Goal: Task Accomplishment & Management: Use online tool/utility

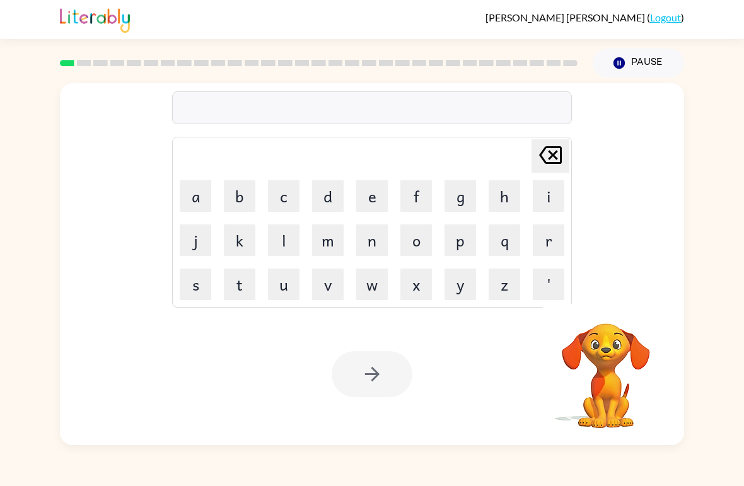
click at [216, 273] on td "s" at bounding box center [195, 284] width 43 height 43
click at [200, 285] on button "s" at bounding box center [196, 285] width 32 height 32
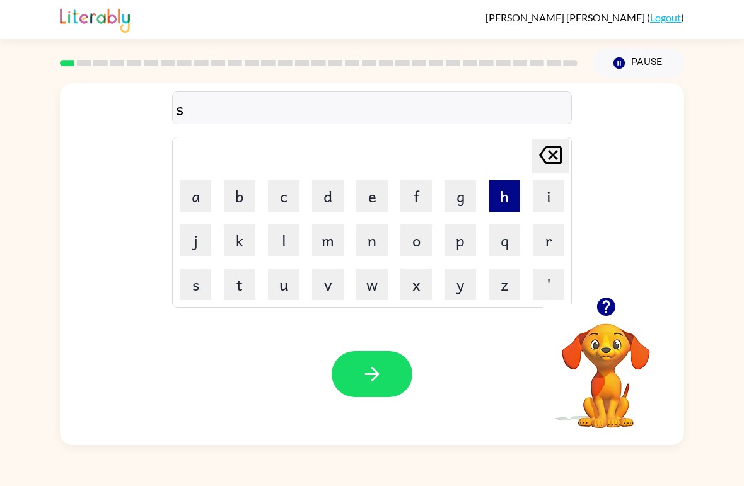
click at [508, 198] on button "h" at bounding box center [505, 196] width 32 height 32
click at [289, 291] on button "u" at bounding box center [284, 285] width 32 height 32
click at [204, 286] on button "s" at bounding box center [196, 285] width 32 height 32
click at [499, 207] on button "h" at bounding box center [505, 196] width 32 height 32
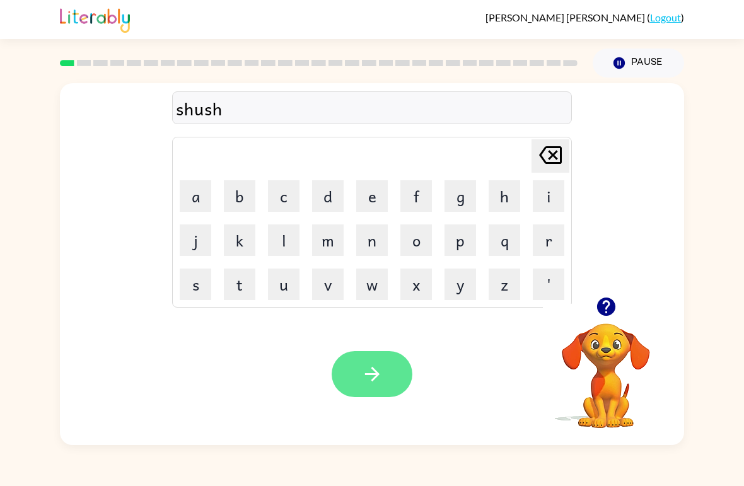
click at [374, 386] on button "button" at bounding box center [372, 374] width 81 height 46
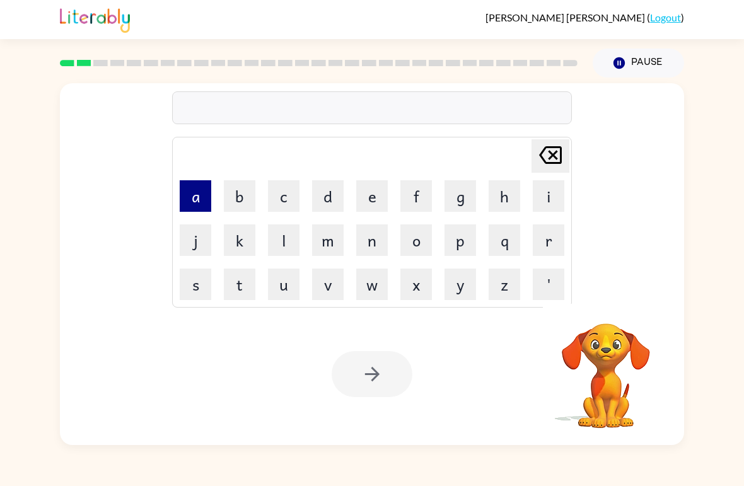
click at [198, 199] on button "a" at bounding box center [196, 196] width 32 height 32
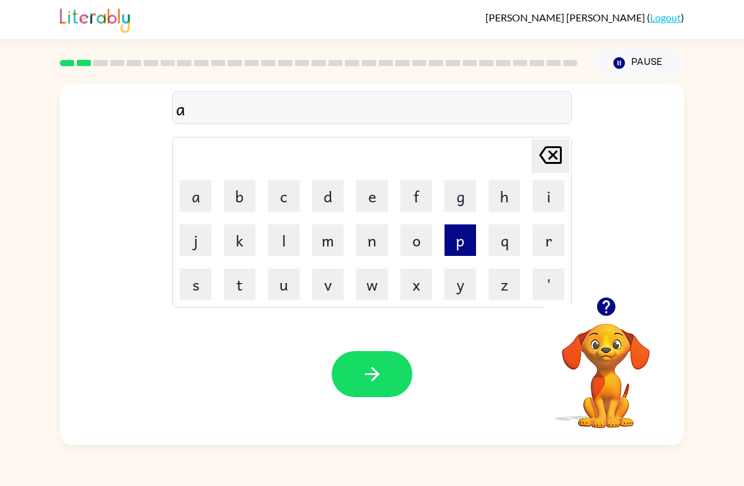
click at [445, 254] on button "p" at bounding box center [460, 240] width 32 height 32
click at [373, 198] on button "e" at bounding box center [372, 196] width 32 height 32
click at [602, 333] on video "Your browser must support playing .mp4 files to use Literably. Please try using…" at bounding box center [606, 367] width 126 height 126
click at [604, 302] on icon "button" at bounding box center [606, 307] width 22 height 22
click at [543, 236] on button "r" at bounding box center [549, 240] width 32 height 32
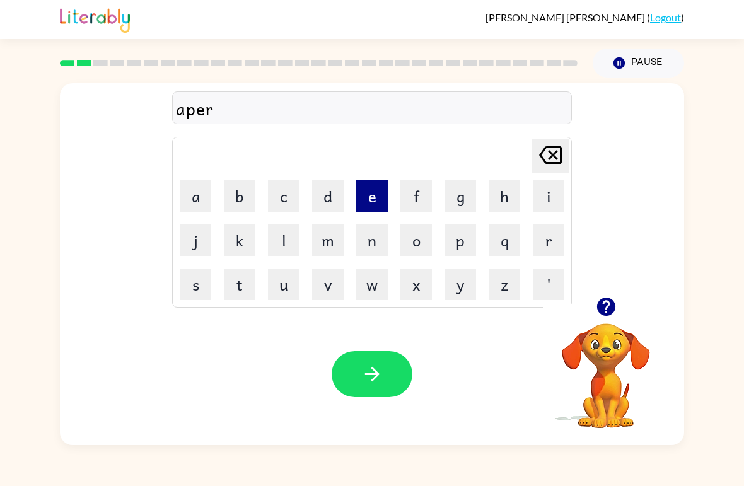
click at [368, 199] on button "e" at bounding box center [372, 196] width 32 height 32
click at [379, 234] on button "n" at bounding box center [372, 240] width 32 height 32
click at [284, 196] on button "c" at bounding box center [284, 196] width 32 height 32
click at [373, 192] on button "e" at bounding box center [372, 196] width 32 height 32
click at [207, 277] on button "s" at bounding box center [196, 285] width 32 height 32
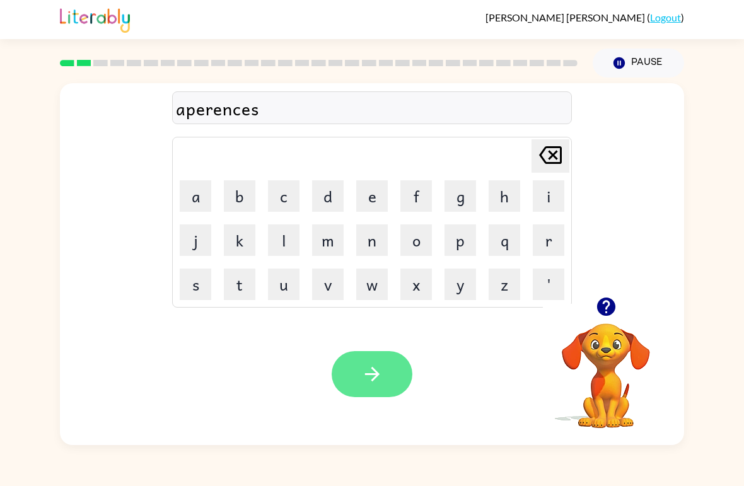
click at [383, 369] on button "button" at bounding box center [372, 374] width 81 height 46
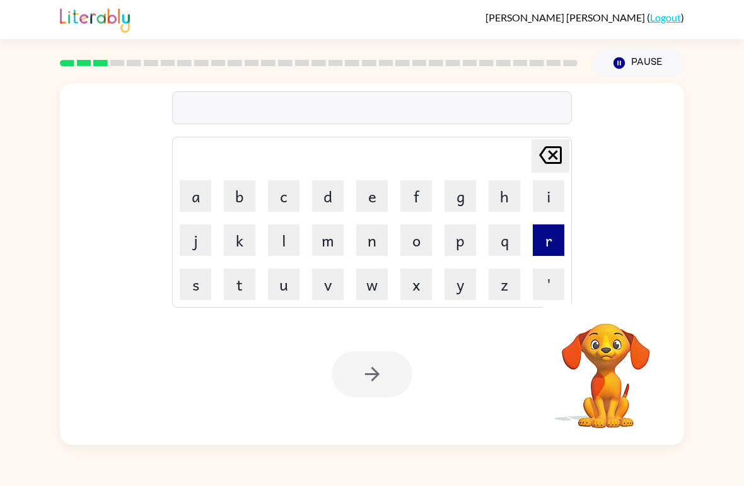
click at [558, 234] on button "r" at bounding box center [549, 240] width 32 height 32
click at [373, 203] on button "e" at bounding box center [372, 196] width 32 height 32
click at [209, 194] on button "a" at bounding box center [196, 196] width 32 height 32
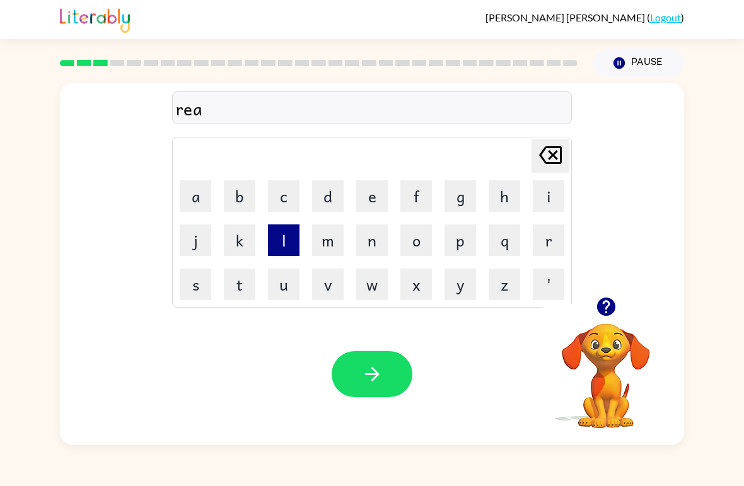
click at [280, 248] on button "l" at bounding box center [284, 240] width 32 height 32
click at [538, 196] on button "i" at bounding box center [549, 196] width 32 height 32
click at [231, 291] on button "t" at bounding box center [240, 285] width 32 height 32
click at [463, 283] on button "y" at bounding box center [460, 285] width 32 height 32
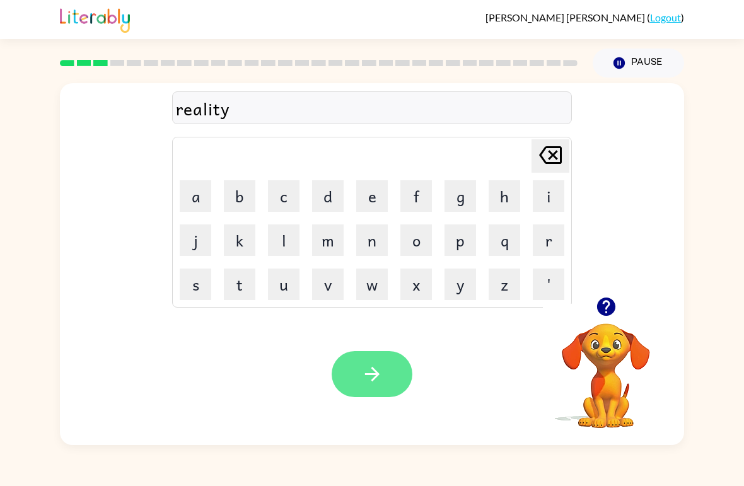
click at [390, 365] on button "button" at bounding box center [372, 374] width 81 height 46
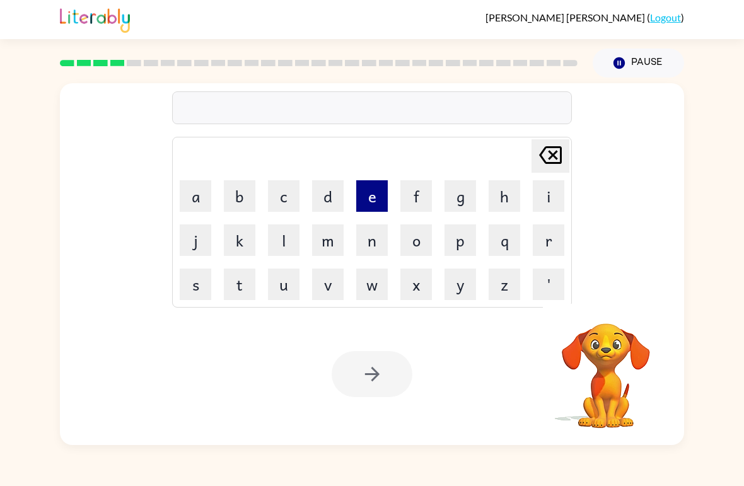
click at [361, 200] on button "e" at bounding box center [372, 196] width 32 height 32
click at [276, 240] on button "l" at bounding box center [284, 240] width 32 height 32
click at [552, 192] on button "i" at bounding box center [549, 196] width 32 height 32
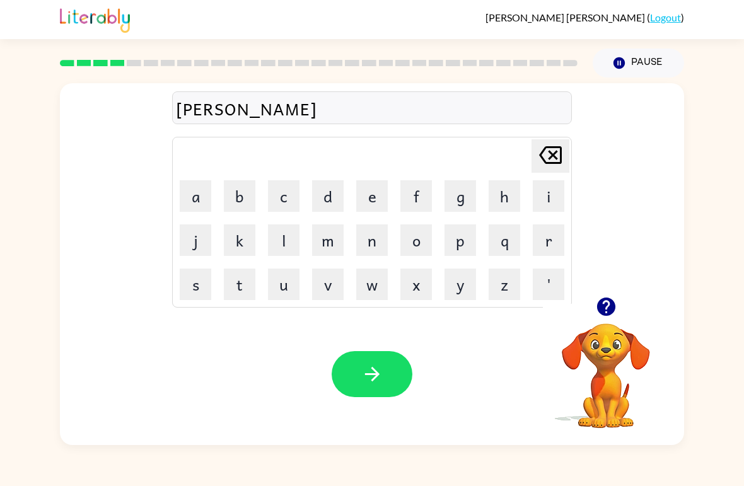
click at [599, 316] on icon "button" at bounding box center [606, 307] width 22 height 22
click at [329, 239] on button "m" at bounding box center [328, 240] width 32 height 32
click at [544, 195] on button "i" at bounding box center [549, 196] width 32 height 32
click at [206, 196] on button "a" at bounding box center [196, 196] width 32 height 32
click at [242, 286] on button "t" at bounding box center [240, 285] width 32 height 32
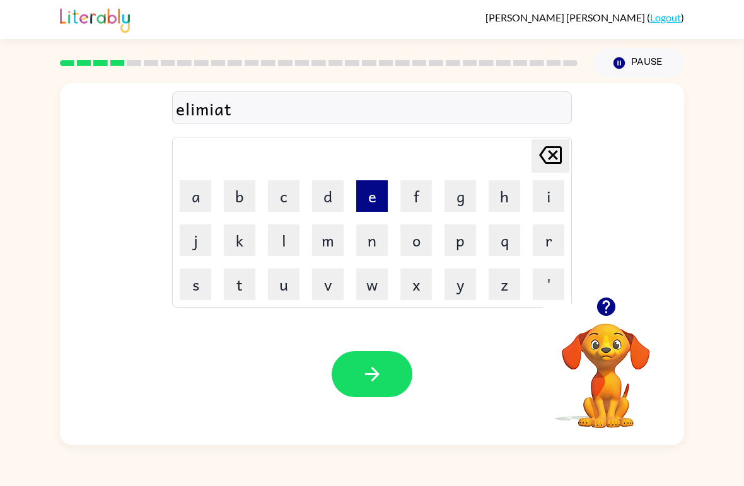
click at [373, 195] on button "e" at bounding box center [372, 196] width 32 height 32
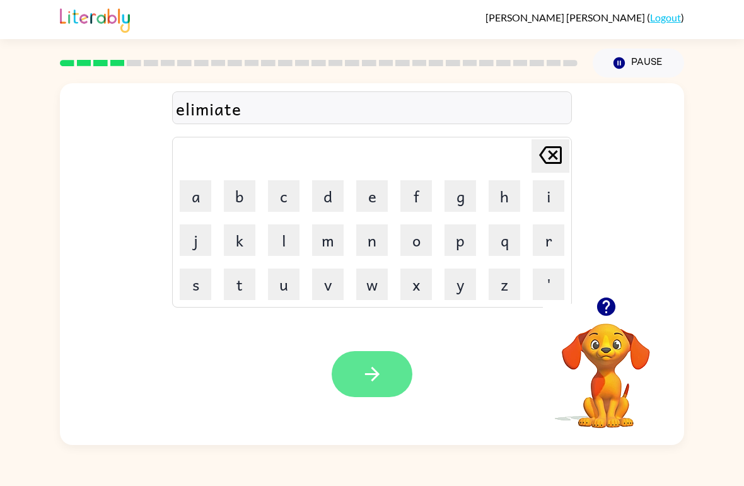
click at [385, 379] on button "button" at bounding box center [372, 374] width 81 height 46
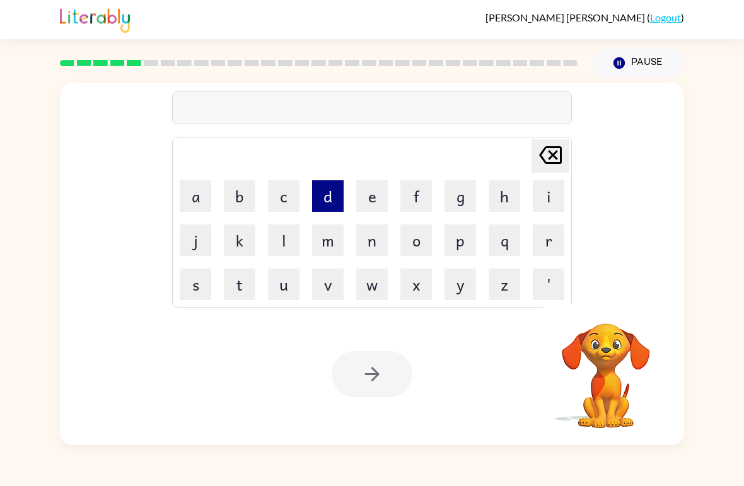
click at [323, 202] on button "d" at bounding box center [328, 196] width 32 height 32
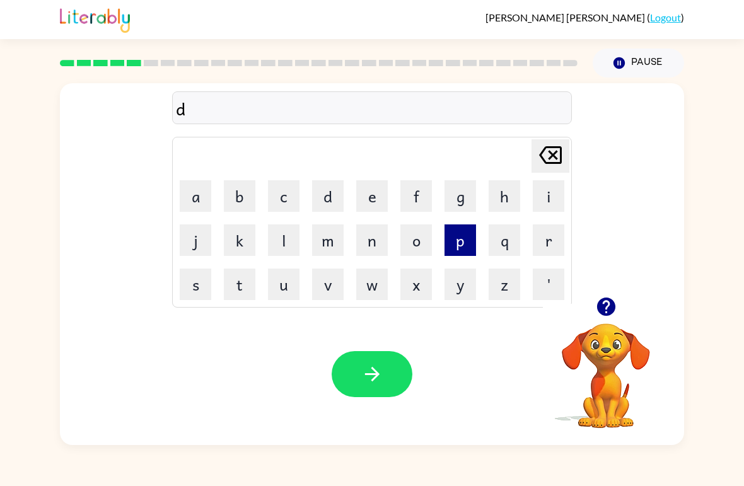
click at [454, 250] on button "p" at bounding box center [460, 240] width 32 height 32
click at [546, 157] on icon "[PERSON_NAME] last character input" at bounding box center [550, 155] width 30 height 30
click at [288, 281] on button "u" at bounding box center [284, 285] width 32 height 32
click at [464, 237] on button "p" at bounding box center [460, 240] width 32 height 32
click at [289, 241] on button "l" at bounding box center [284, 240] width 32 height 32
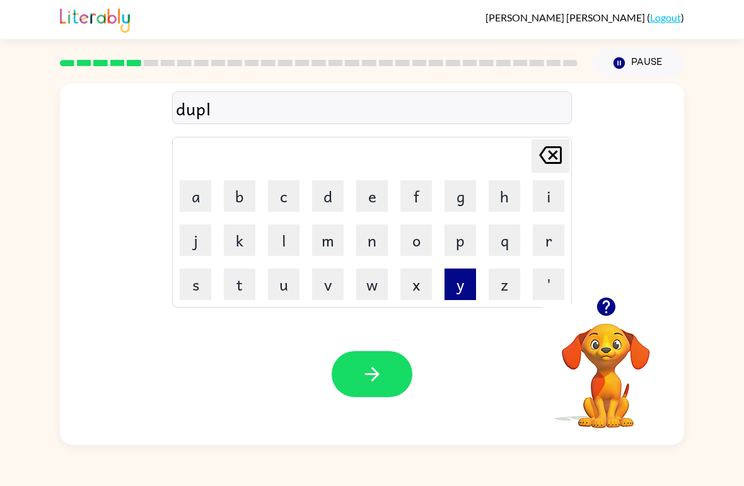
click at [465, 283] on button "y" at bounding box center [460, 285] width 32 height 32
click at [277, 197] on button "c" at bounding box center [284, 196] width 32 height 32
click at [192, 197] on button "a" at bounding box center [196, 196] width 32 height 32
click at [239, 290] on button "t" at bounding box center [240, 285] width 32 height 32
click at [380, 207] on button "e" at bounding box center [372, 196] width 32 height 32
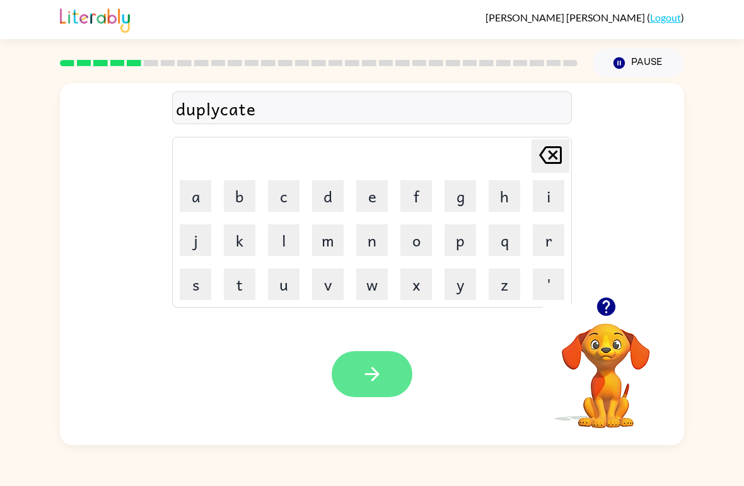
click at [403, 389] on button "button" at bounding box center [372, 374] width 81 height 46
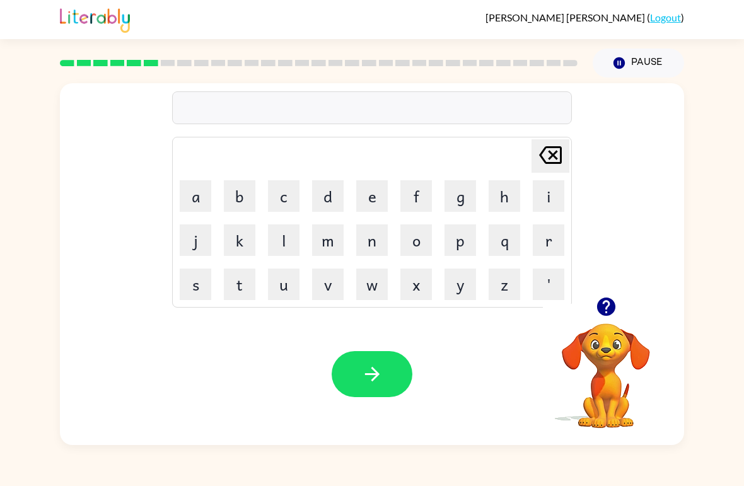
click at [615, 350] on video "Your browser must support playing .mp4 files to use Literably. Please try using…" at bounding box center [606, 367] width 126 height 126
click at [601, 306] on icon "button" at bounding box center [605, 307] width 18 height 18
click at [330, 289] on button "v" at bounding box center [328, 285] width 32 height 32
click at [196, 195] on button "a" at bounding box center [196, 196] width 32 height 32
click at [280, 192] on button "c" at bounding box center [284, 196] width 32 height 32
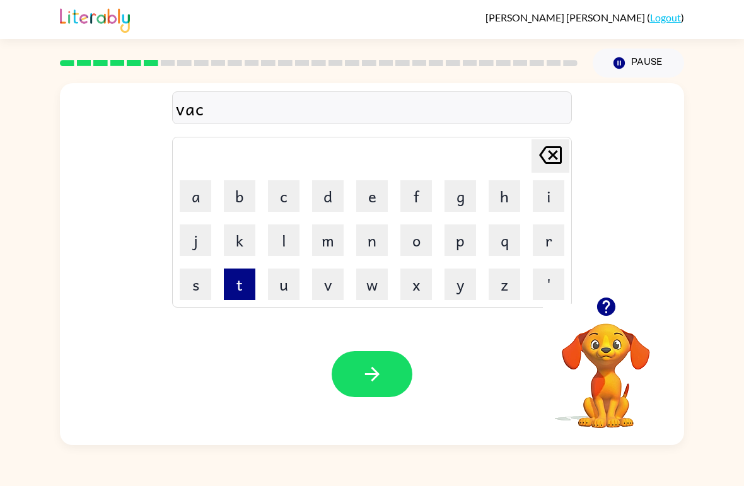
click at [231, 286] on button "t" at bounding box center [240, 285] width 32 height 32
click at [544, 202] on button "i" at bounding box center [549, 196] width 32 height 32
click at [420, 245] on button "o" at bounding box center [416, 240] width 32 height 32
click at [372, 249] on button "n" at bounding box center [372, 240] width 32 height 32
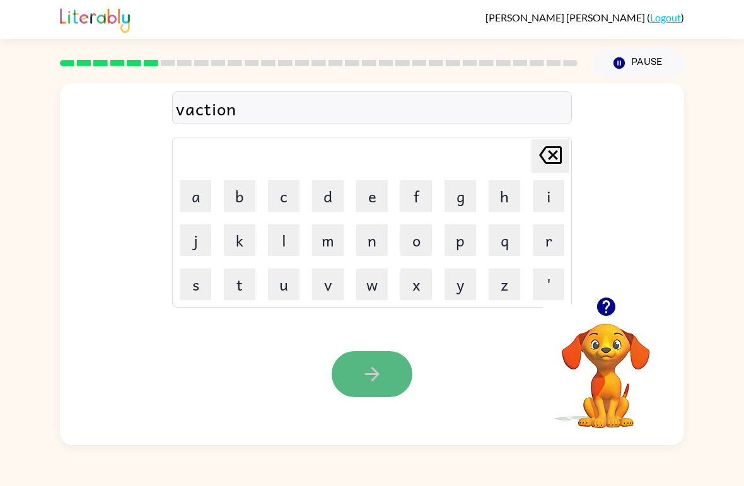
click at [391, 383] on button "button" at bounding box center [372, 374] width 81 height 46
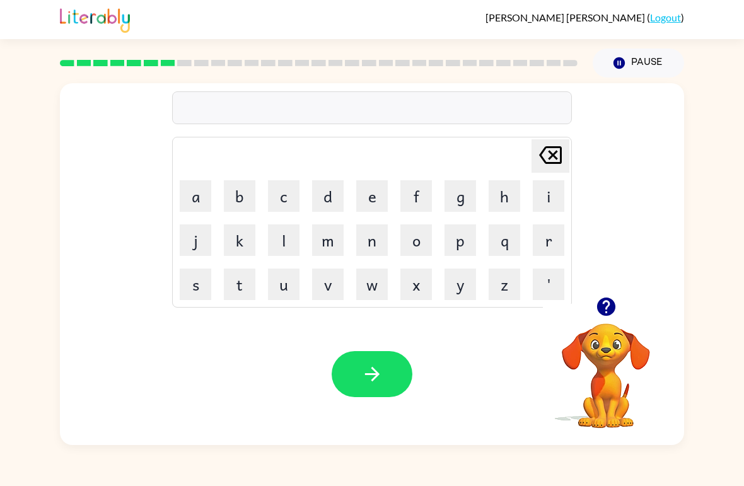
click at [604, 303] on icon "button" at bounding box center [606, 307] width 22 height 22
click at [459, 242] on button "p" at bounding box center [460, 240] width 32 height 32
click at [428, 231] on button "o" at bounding box center [416, 240] width 32 height 32
click at [287, 284] on button "u" at bounding box center [284, 285] width 32 height 32
click at [331, 197] on button "d" at bounding box center [328, 196] width 32 height 32
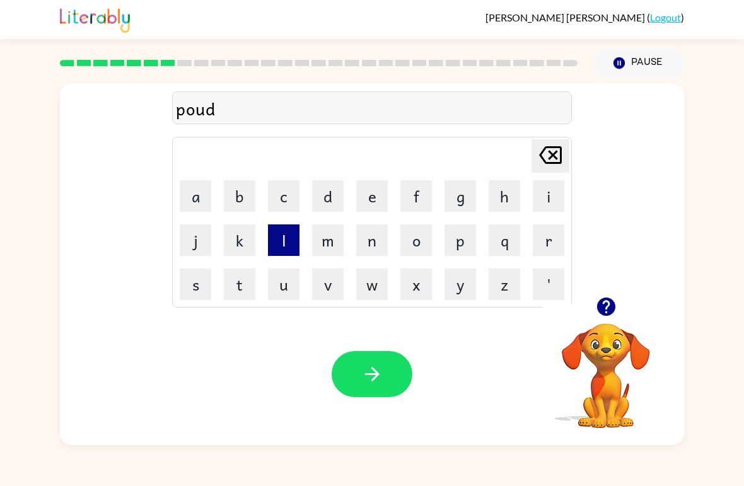
click at [285, 241] on button "l" at bounding box center [284, 240] width 32 height 32
click at [373, 199] on button "e" at bounding box center [372, 196] width 32 height 32
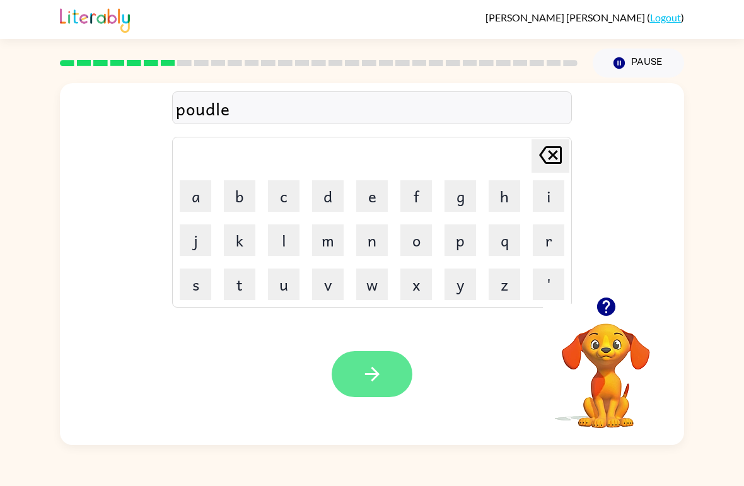
click at [392, 374] on button "button" at bounding box center [372, 374] width 81 height 46
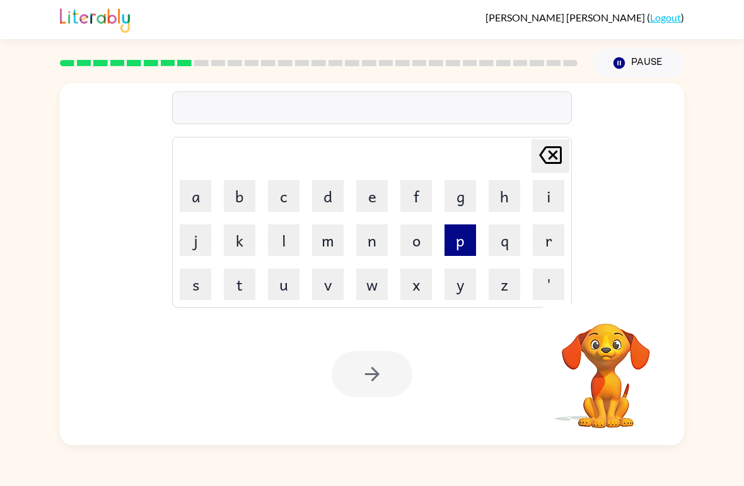
click at [463, 242] on button "p" at bounding box center [460, 240] width 32 height 32
click at [195, 195] on button "a" at bounding box center [196, 196] width 32 height 32
click at [330, 197] on button "d" at bounding box center [328, 196] width 32 height 32
click at [547, 191] on button "i" at bounding box center [549, 196] width 32 height 32
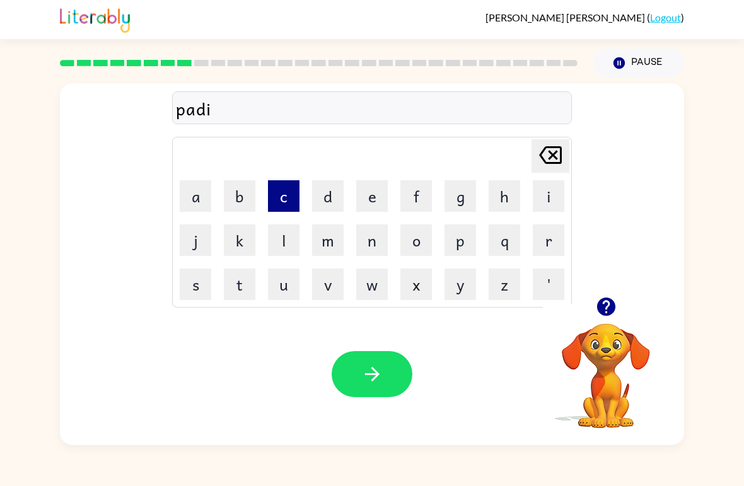
click at [283, 190] on button "c" at bounding box center [284, 196] width 32 height 32
click at [204, 194] on button "a" at bounding box center [196, 196] width 32 height 32
click at [291, 245] on button "l" at bounding box center [284, 240] width 32 height 32
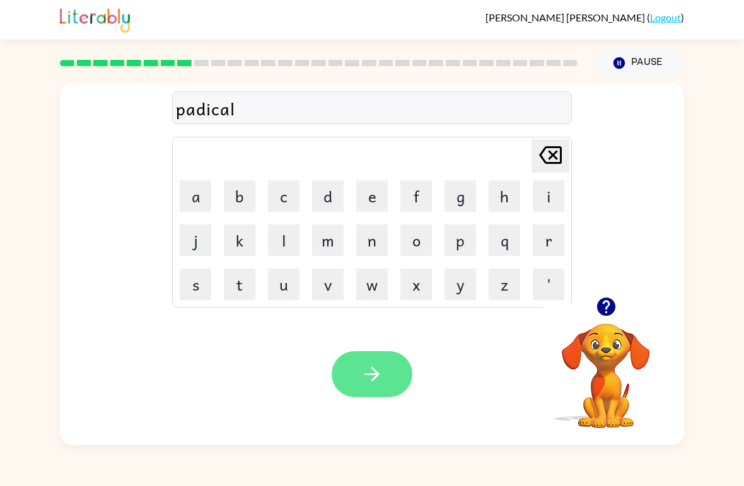
click at [367, 359] on button "button" at bounding box center [372, 374] width 81 height 46
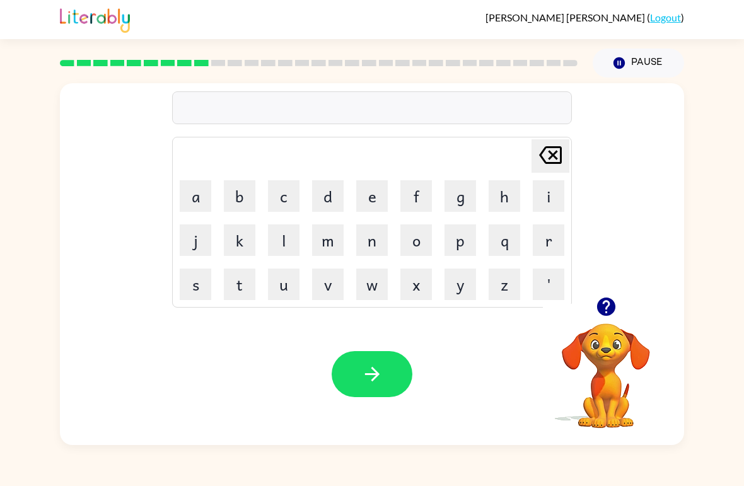
click at [602, 315] on icon "button" at bounding box center [605, 307] width 18 height 18
click at [552, 239] on button "r" at bounding box center [549, 240] width 32 height 32
click at [375, 202] on button "e" at bounding box center [372, 196] width 32 height 32
click at [287, 195] on button "c" at bounding box center [284, 196] width 32 height 32
click at [198, 236] on button "j" at bounding box center [196, 240] width 32 height 32
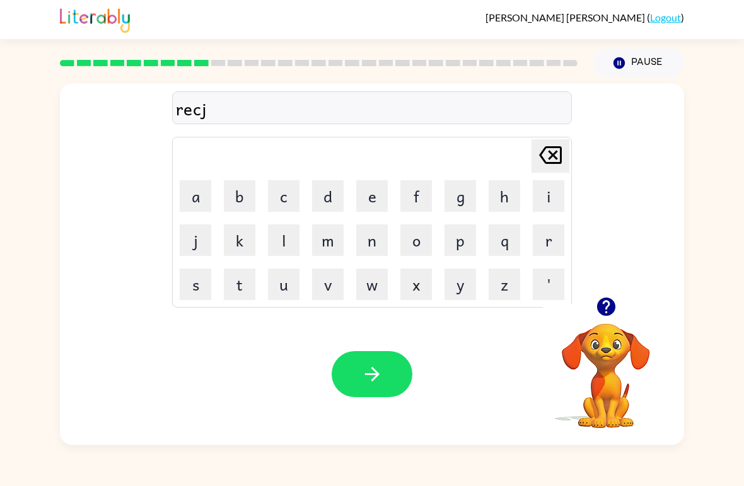
click at [555, 149] on icon at bounding box center [550, 155] width 23 height 18
click at [204, 194] on button "a" at bounding box center [196, 196] width 32 height 32
click at [463, 240] on button "p" at bounding box center [460, 240] width 32 height 32
click at [536, 169] on icon "[PERSON_NAME] last character input" at bounding box center [550, 155] width 30 height 30
click at [466, 237] on button "p" at bounding box center [460, 240] width 32 height 32
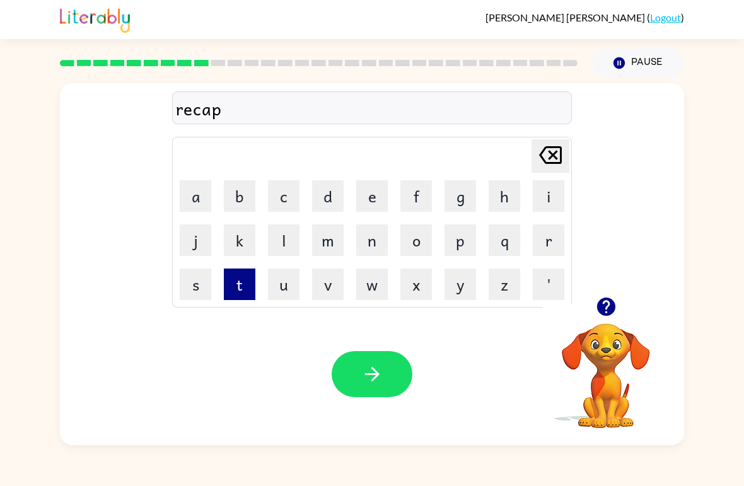
click at [243, 278] on button "t" at bounding box center [240, 285] width 32 height 32
click at [287, 287] on button "u" at bounding box center [284, 285] width 32 height 32
click at [552, 241] on button "r" at bounding box center [549, 240] width 32 height 32
click at [376, 194] on button "e" at bounding box center [372, 196] width 32 height 32
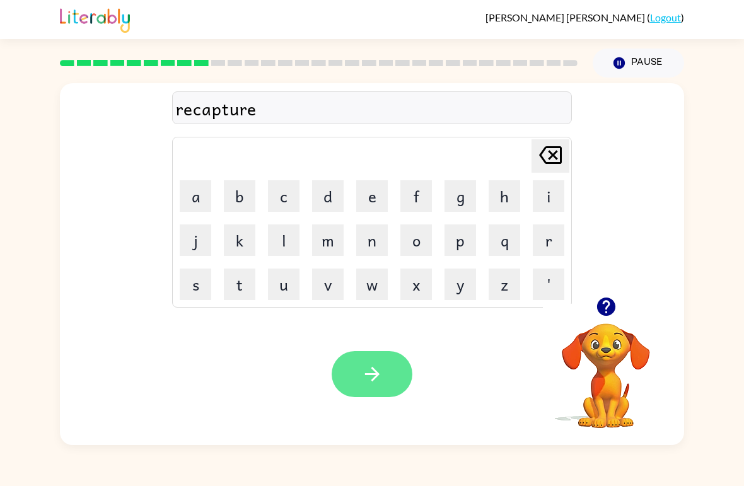
click at [362, 379] on icon "button" at bounding box center [372, 374] width 22 height 22
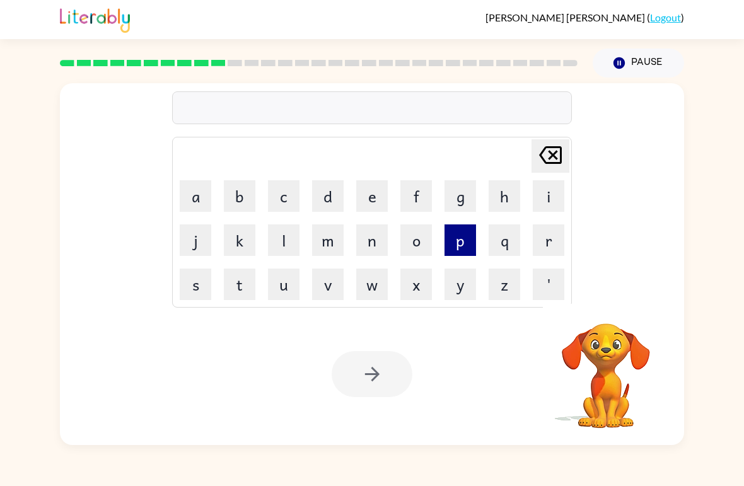
click at [454, 244] on button "p" at bounding box center [460, 240] width 32 height 32
click at [542, 239] on button "r" at bounding box center [549, 240] width 32 height 32
click at [380, 187] on button "e" at bounding box center [372, 196] width 32 height 32
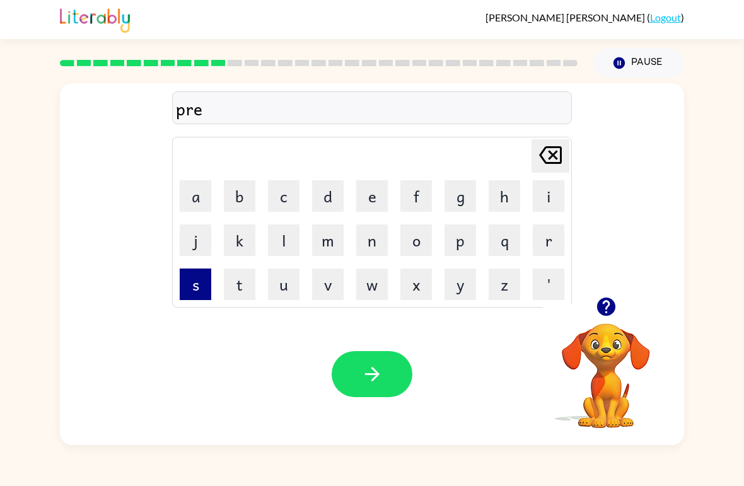
click at [193, 279] on button "s" at bounding box center [196, 285] width 32 height 32
click at [277, 187] on button "c" at bounding box center [284, 196] width 32 height 32
click at [502, 197] on button "h" at bounding box center [505, 196] width 32 height 32
click at [412, 238] on button "o" at bounding box center [416, 240] width 32 height 32
click at [411, 238] on button "o" at bounding box center [416, 240] width 32 height 32
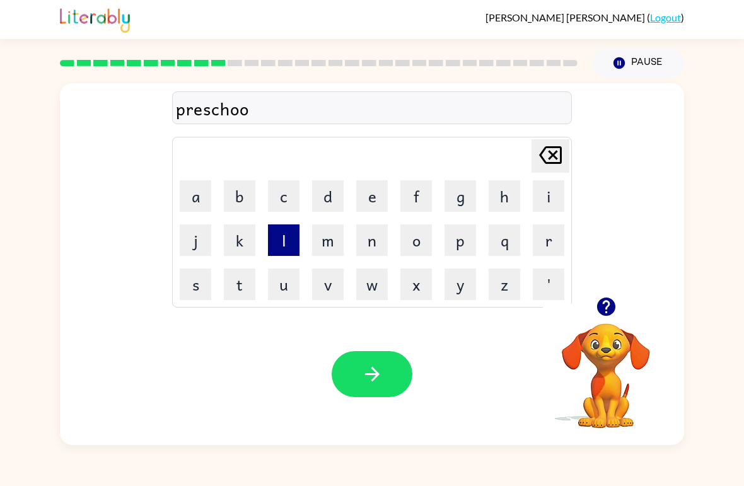
click at [277, 245] on button "l" at bounding box center [284, 240] width 32 height 32
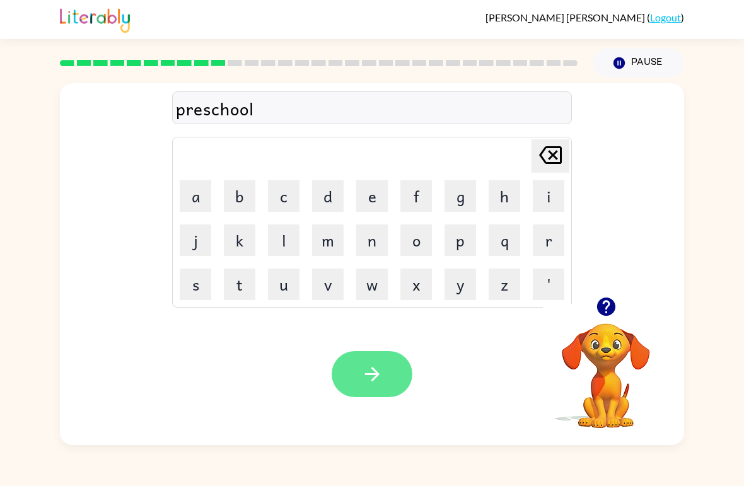
click at [367, 378] on icon "button" at bounding box center [372, 374] width 22 height 22
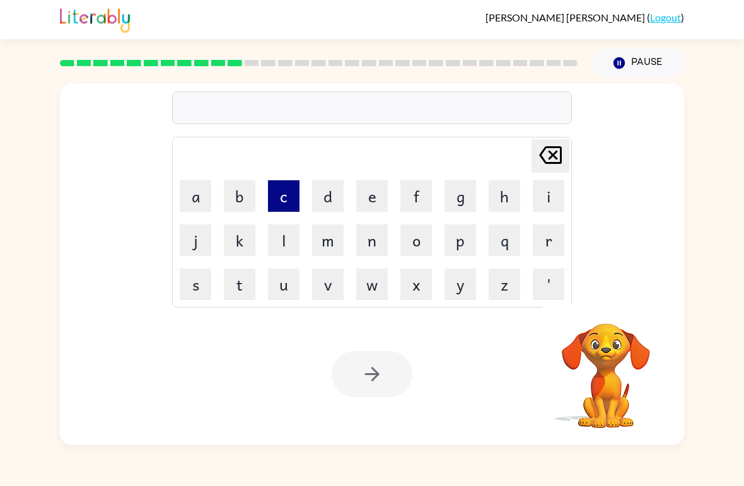
click at [275, 196] on button "c" at bounding box center [284, 196] width 32 height 32
click at [550, 237] on button "r" at bounding box center [549, 240] width 32 height 32
click at [185, 204] on button "a" at bounding box center [196, 196] width 32 height 32
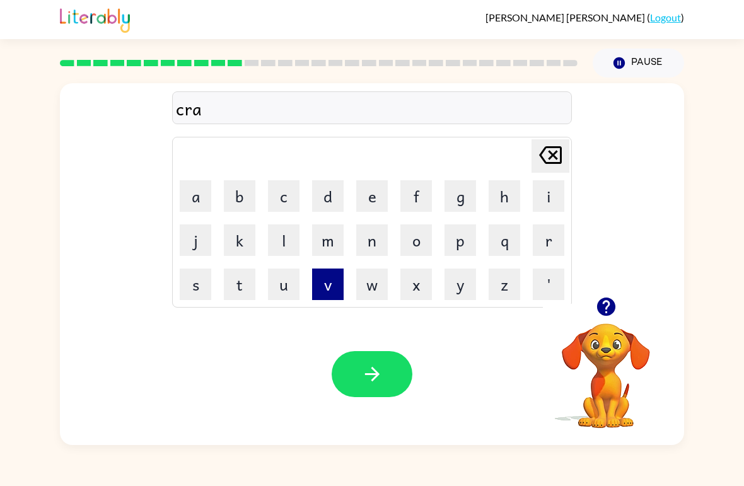
click at [335, 282] on button "v" at bounding box center [328, 285] width 32 height 32
click at [376, 188] on button "e" at bounding box center [372, 196] width 32 height 32
click at [333, 197] on button "d" at bounding box center [328, 196] width 32 height 32
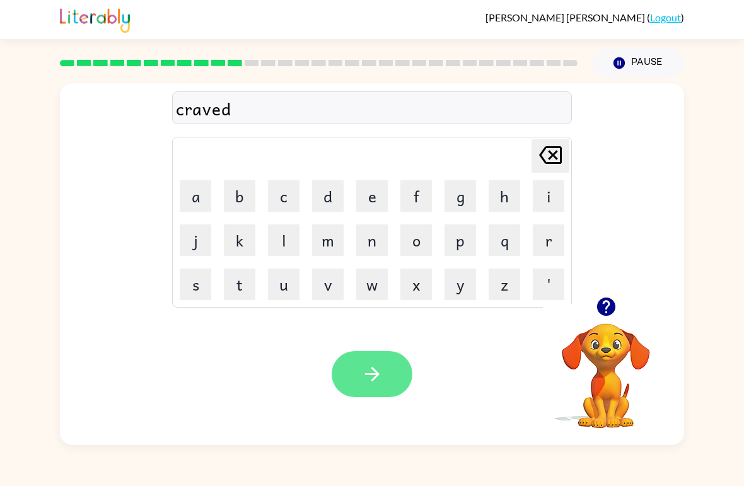
click at [372, 377] on icon "button" at bounding box center [372, 374] width 22 height 22
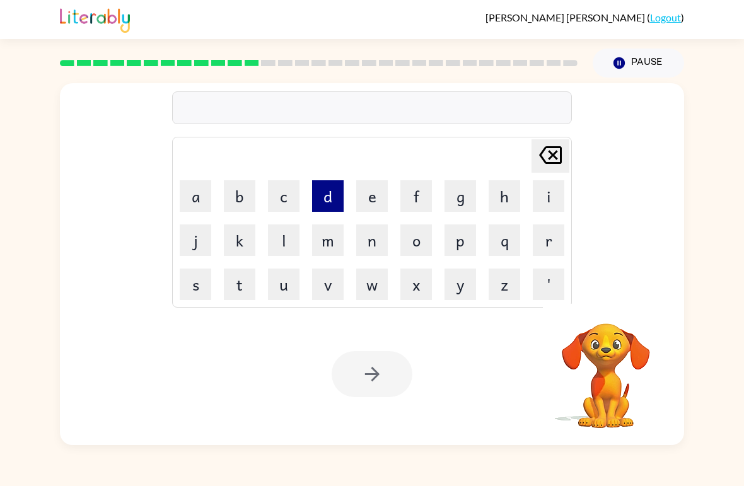
click at [338, 196] on button "d" at bounding box center [328, 196] width 32 height 32
click at [382, 190] on button "e" at bounding box center [372, 196] width 32 height 32
click at [290, 199] on button "c" at bounding box center [284, 196] width 32 height 32
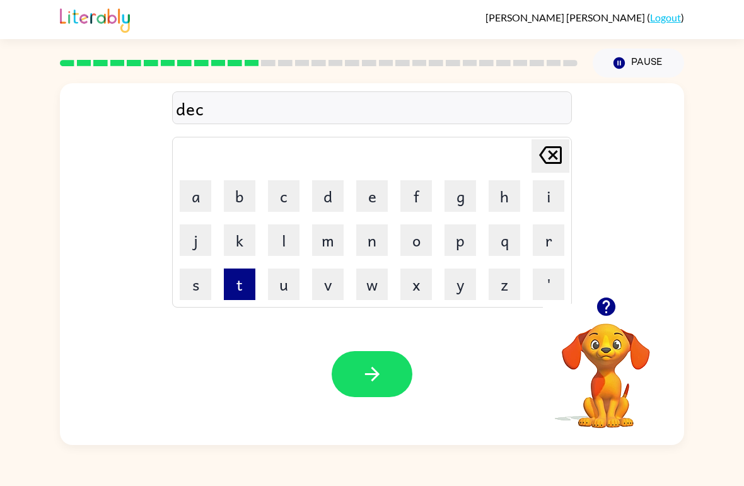
click at [243, 277] on button "t" at bounding box center [240, 285] width 32 height 32
click at [210, 190] on button "a" at bounding box center [196, 196] width 32 height 32
click at [456, 236] on button "p" at bounding box center [460, 240] width 32 height 32
click at [362, 204] on button "e" at bounding box center [372, 196] width 32 height 32
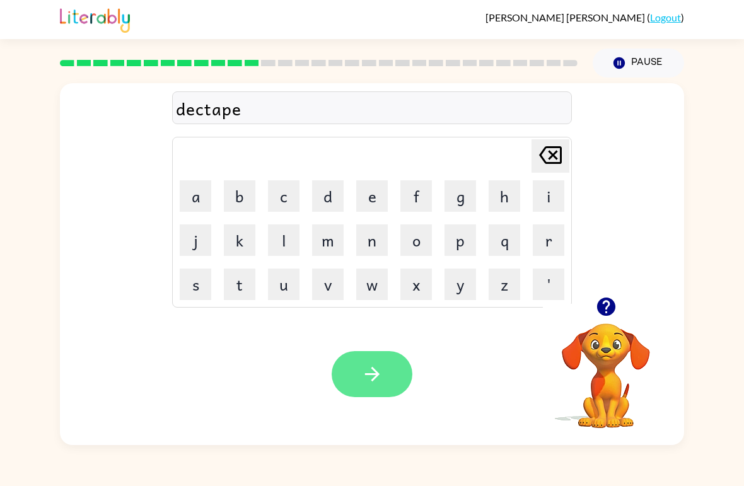
click at [361, 373] on icon "button" at bounding box center [372, 374] width 22 height 22
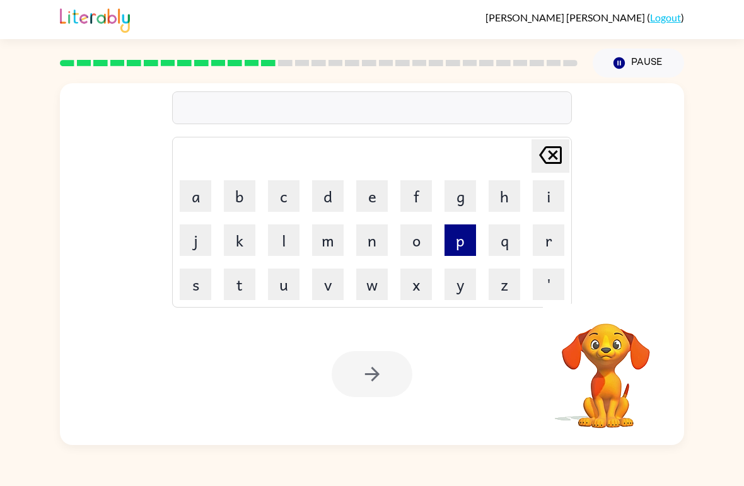
click at [466, 246] on button "p" at bounding box center [460, 240] width 32 height 32
click at [190, 196] on button "a" at bounding box center [196, 196] width 32 height 32
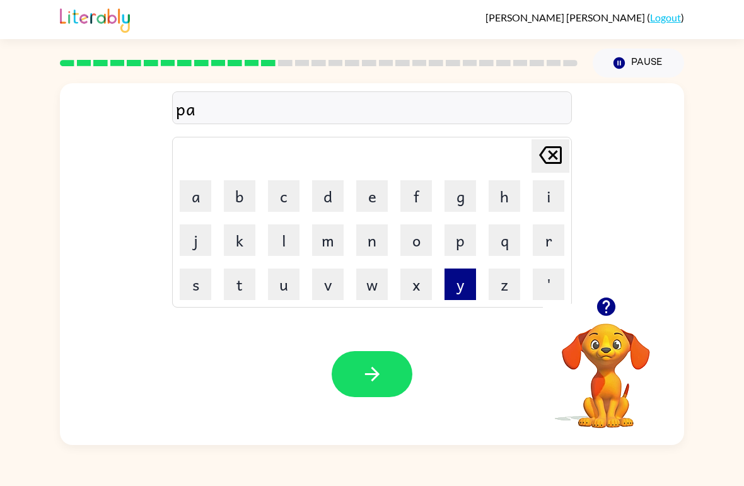
click at [459, 282] on button "y" at bounding box center [460, 285] width 32 height 32
click at [605, 307] on icon "button" at bounding box center [605, 307] width 18 height 18
click at [336, 238] on button "m" at bounding box center [328, 240] width 32 height 32
click at [373, 197] on button "e" at bounding box center [372, 196] width 32 height 32
click at [369, 242] on button "n" at bounding box center [372, 240] width 32 height 32
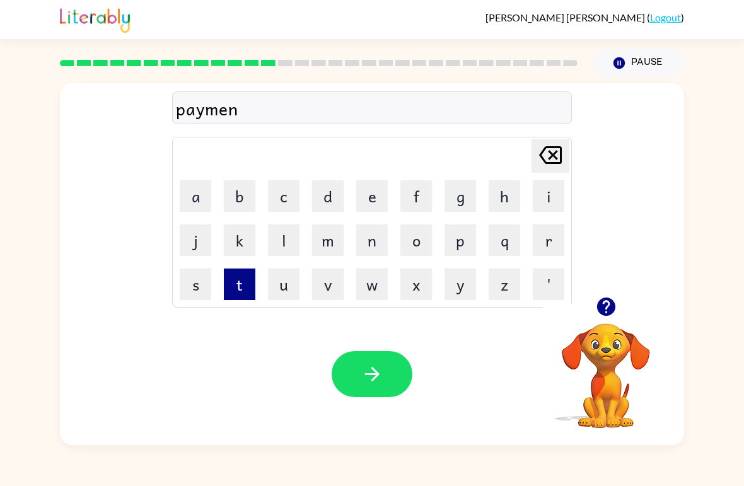
click at [236, 287] on button "t" at bounding box center [240, 285] width 32 height 32
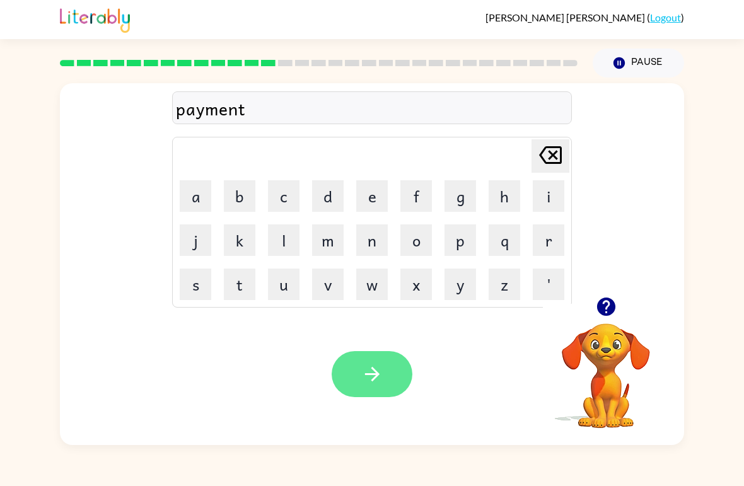
click at [366, 383] on icon "button" at bounding box center [372, 374] width 22 height 22
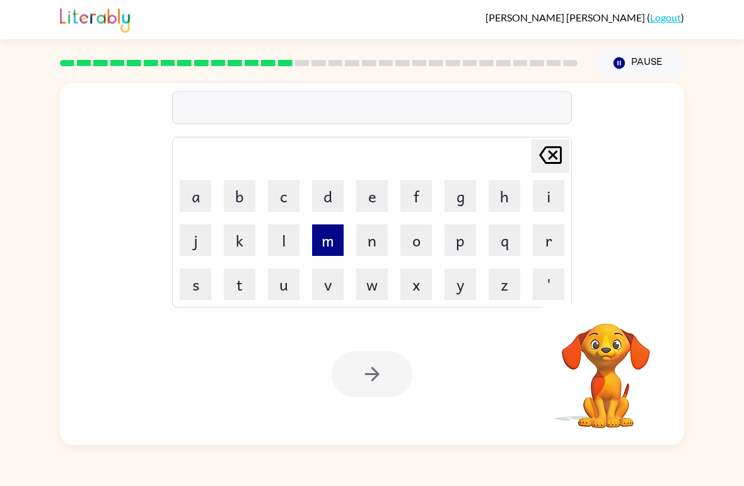
click at [332, 241] on button "m" at bounding box center [328, 240] width 32 height 32
click at [208, 185] on button "a" at bounding box center [196, 196] width 32 height 32
click at [462, 280] on button "y" at bounding box center [460, 285] width 32 height 32
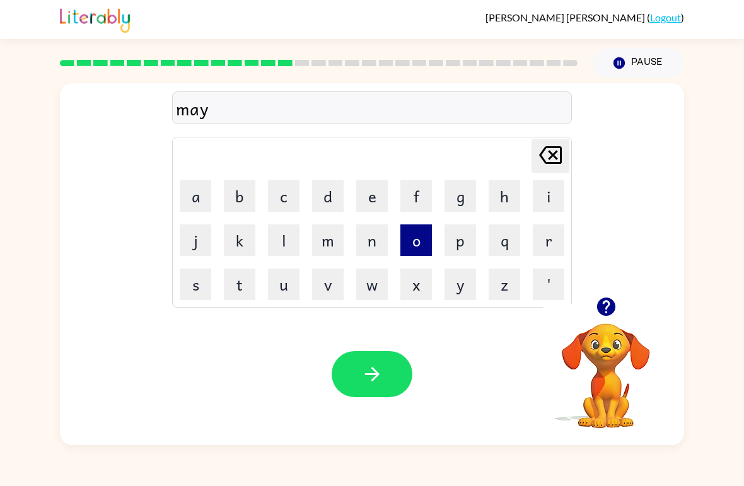
click at [420, 238] on button "o" at bounding box center [416, 240] width 32 height 32
click at [548, 243] on button "r" at bounding box center [549, 240] width 32 height 32
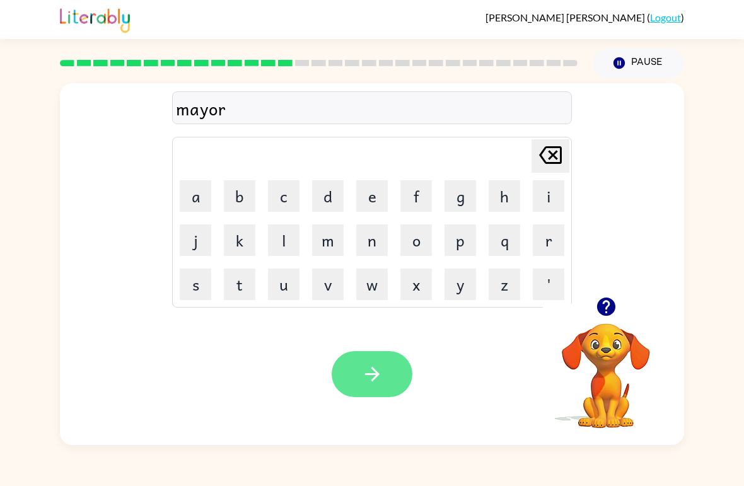
click at [388, 356] on button "button" at bounding box center [372, 374] width 81 height 46
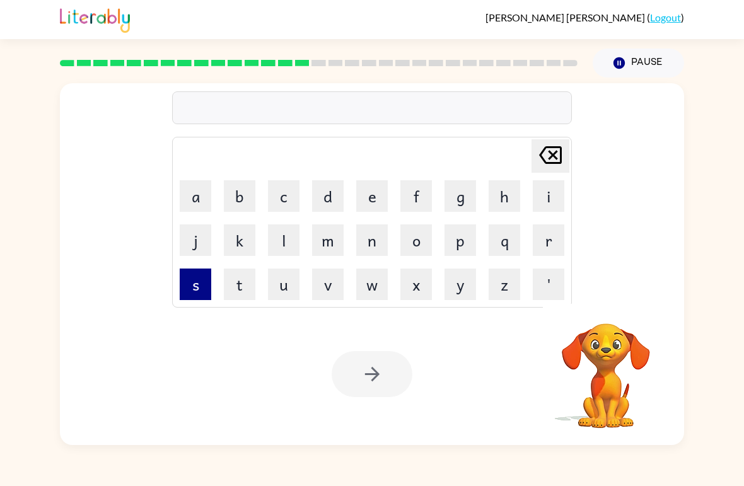
click at [197, 284] on button "s" at bounding box center [196, 285] width 32 height 32
click at [458, 236] on button "p" at bounding box center [460, 240] width 32 height 32
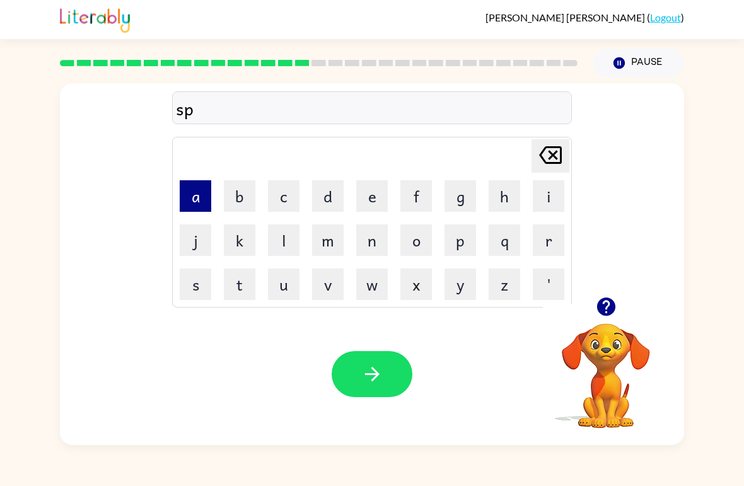
click at [203, 198] on button "a" at bounding box center [196, 196] width 32 height 32
click at [540, 252] on button "r" at bounding box center [549, 240] width 32 height 32
click at [245, 243] on button "k" at bounding box center [240, 240] width 32 height 32
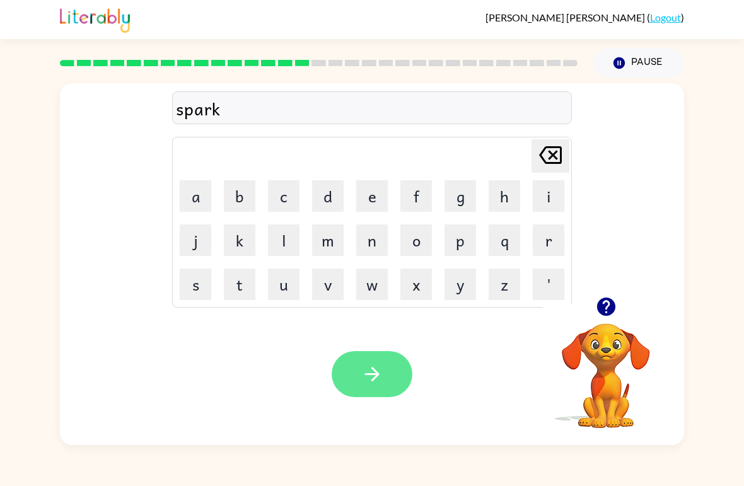
click at [367, 364] on icon "button" at bounding box center [372, 374] width 22 height 22
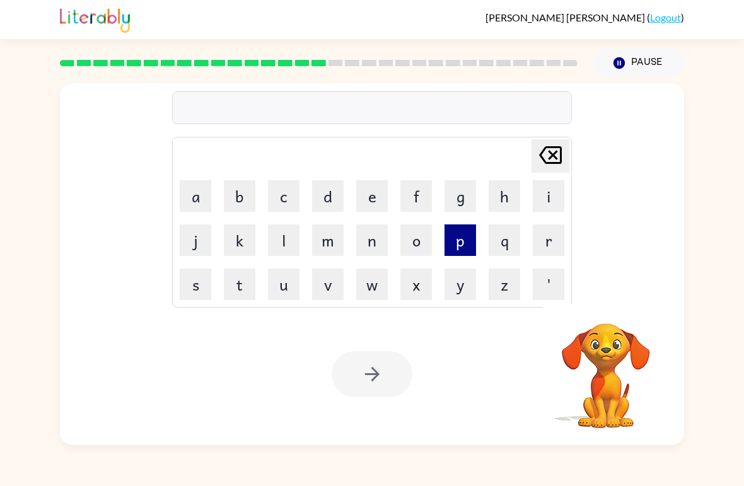
click at [470, 243] on button "p" at bounding box center [460, 240] width 32 height 32
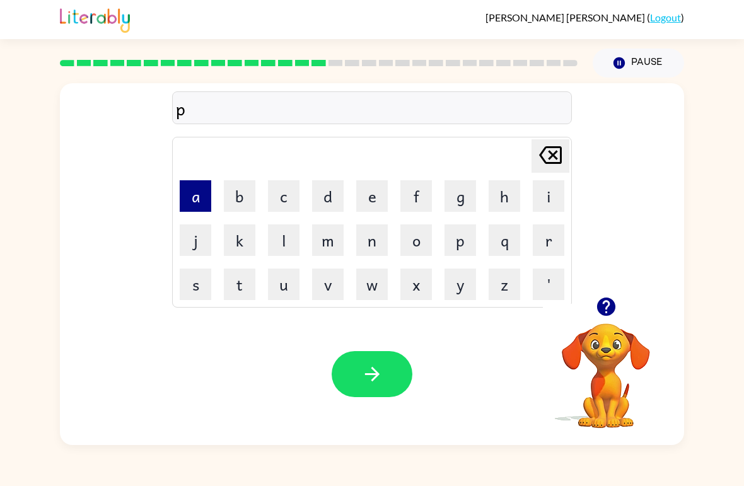
click at [198, 192] on button "a" at bounding box center [196, 196] width 32 height 32
click at [373, 274] on button "w" at bounding box center [372, 285] width 32 height 32
click at [288, 243] on button "l" at bounding box center [284, 240] width 32 height 32
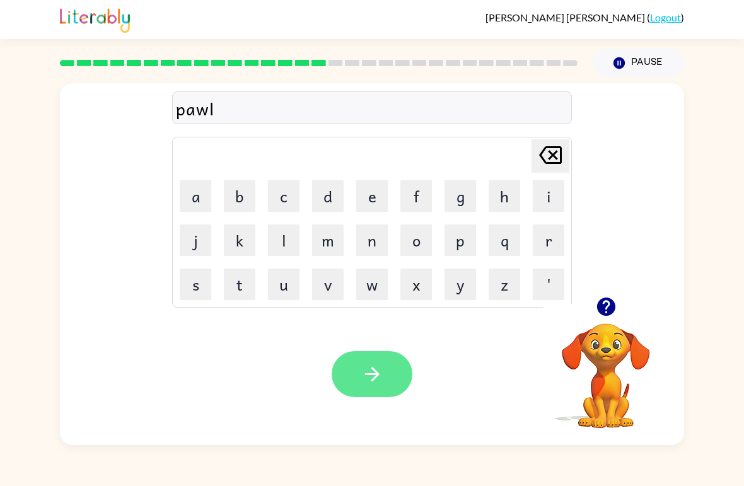
click at [383, 369] on icon "button" at bounding box center [372, 374] width 22 height 22
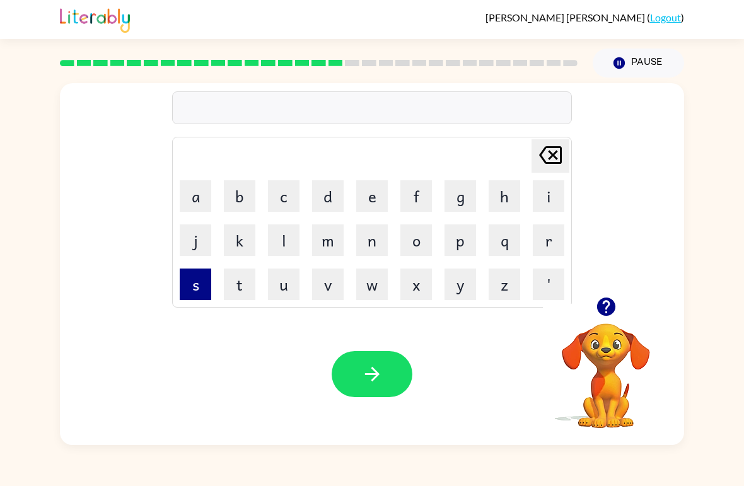
click at [203, 280] on button "s" at bounding box center [196, 285] width 32 height 32
click at [460, 239] on button "p" at bounding box center [460, 240] width 32 height 32
click at [543, 192] on button "i" at bounding box center [549, 196] width 32 height 32
click at [376, 245] on button "n" at bounding box center [372, 240] width 32 height 32
click at [545, 199] on button "i" at bounding box center [549, 196] width 32 height 32
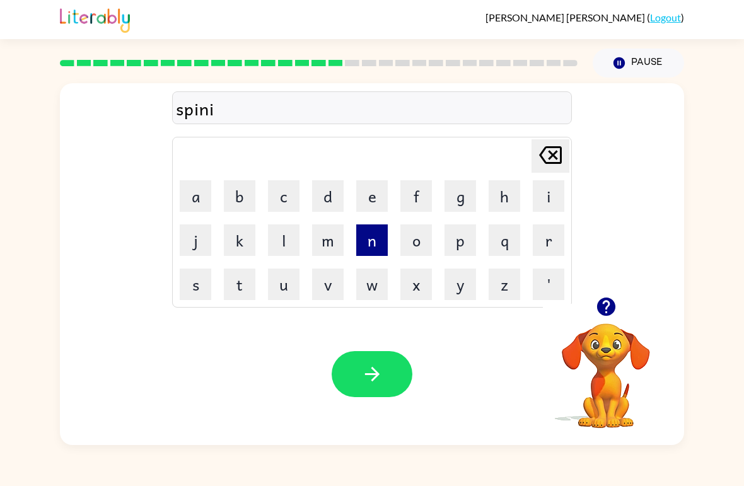
click at [378, 245] on button "n" at bounding box center [372, 240] width 32 height 32
click at [456, 202] on button "g" at bounding box center [460, 196] width 32 height 32
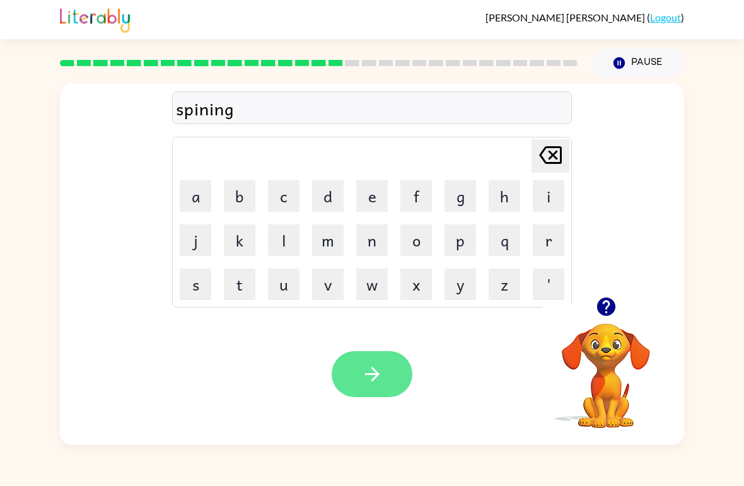
click at [394, 367] on button "button" at bounding box center [372, 374] width 81 height 46
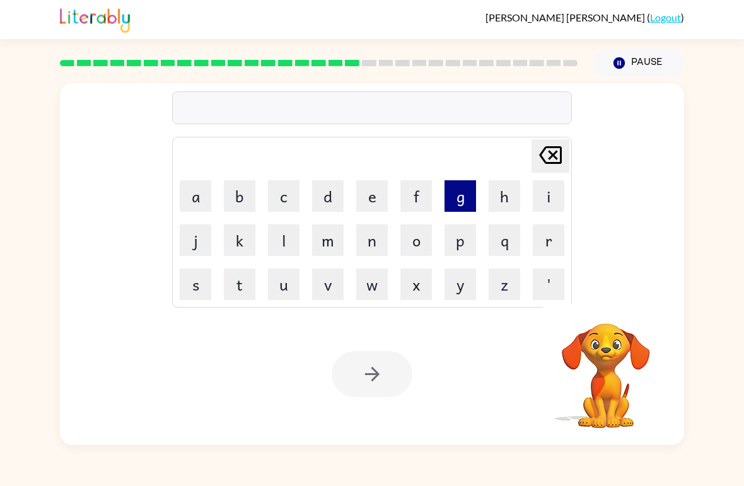
click at [459, 199] on button "g" at bounding box center [460, 196] width 32 height 32
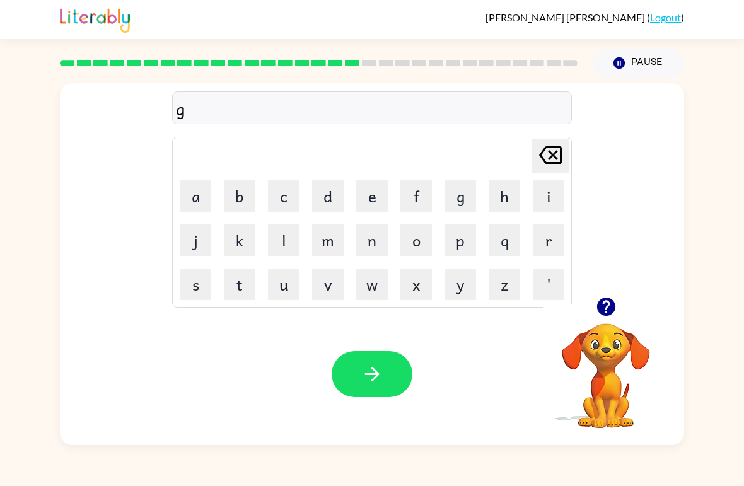
click at [624, 359] on video "Your browser must support playing .mp4 files to use Literably. Please try using…" at bounding box center [606, 367] width 126 height 126
click at [604, 307] on icon "button" at bounding box center [605, 307] width 18 height 18
click at [543, 245] on button "r" at bounding box center [549, 240] width 32 height 32
click at [293, 283] on button "u" at bounding box center [284, 285] width 32 height 32
click at [333, 239] on button "m" at bounding box center [328, 240] width 32 height 32
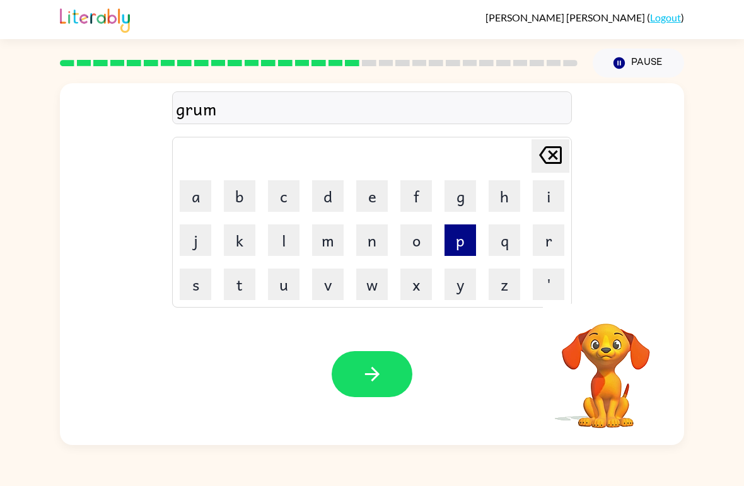
click at [454, 242] on button "p" at bounding box center [460, 240] width 32 height 32
click at [379, 200] on button "e" at bounding box center [372, 196] width 32 height 32
click at [191, 289] on button "s" at bounding box center [196, 285] width 32 height 32
click at [238, 292] on button "t" at bounding box center [240, 285] width 32 height 32
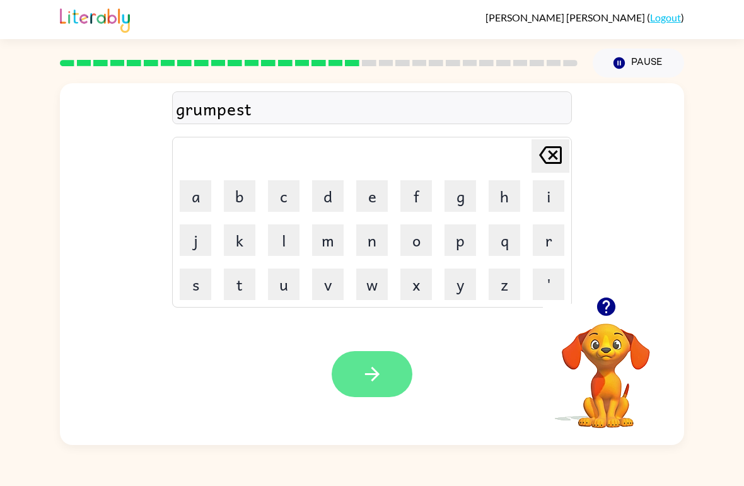
click at [381, 374] on icon "button" at bounding box center [372, 374] width 22 height 22
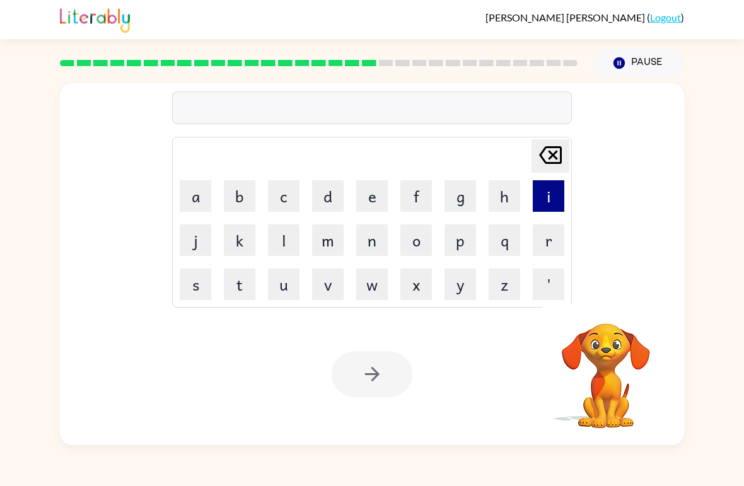
click at [552, 196] on button "i" at bounding box center [549, 196] width 32 height 32
click at [279, 285] on button "u" at bounding box center [284, 285] width 32 height 32
click at [294, 195] on button "c" at bounding box center [284, 196] width 32 height 32
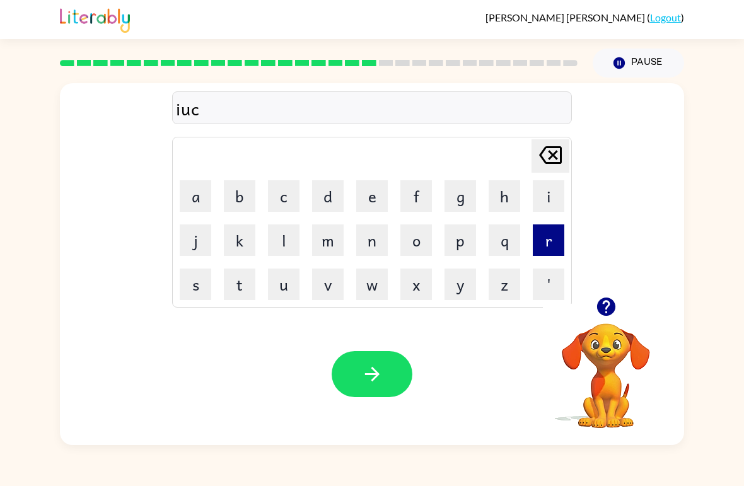
click at [551, 240] on button "r" at bounding box center [549, 240] width 32 height 32
click at [383, 200] on button "e" at bounding box center [372, 196] width 32 height 32
click at [323, 197] on button "d" at bounding box center [328, 196] width 32 height 32
click at [550, 202] on button "i" at bounding box center [549, 196] width 32 height 32
click at [198, 107] on div "iucredi" at bounding box center [372, 108] width 392 height 26
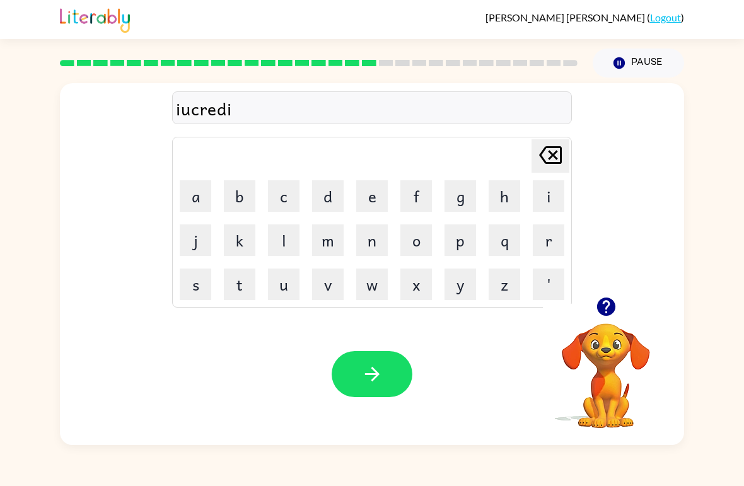
click at [197, 107] on div "iucredi" at bounding box center [372, 108] width 392 height 26
click at [563, 154] on icon "[PERSON_NAME] last character input" at bounding box center [550, 155] width 30 height 30
click at [549, 159] on icon at bounding box center [550, 155] width 23 height 18
click at [548, 159] on icon at bounding box center [550, 155] width 23 height 18
click at [547, 161] on icon "[PERSON_NAME] last character input" at bounding box center [550, 155] width 30 height 30
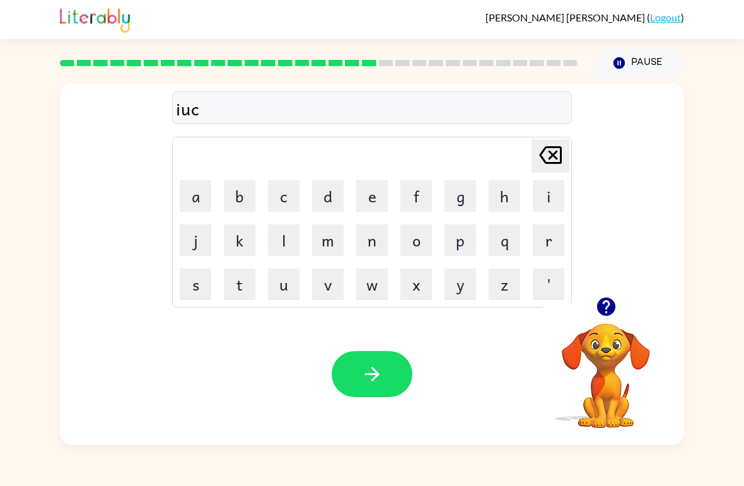
click at [547, 161] on icon "[PERSON_NAME] last character input" at bounding box center [550, 155] width 30 height 30
click at [548, 163] on icon at bounding box center [550, 155] width 23 height 18
click at [541, 194] on button "i" at bounding box center [549, 196] width 32 height 32
click at [366, 240] on button "n" at bounding box center [372, 240] width 32 height 32
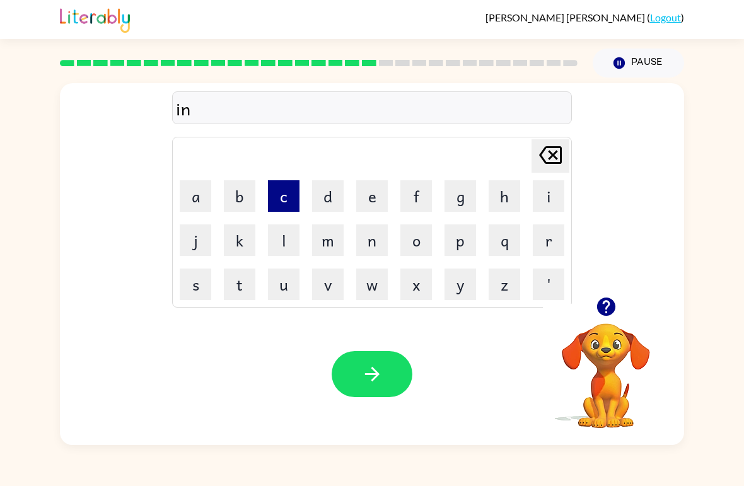
click at [282, 190] on button "c" at bounding box center [284, 196] width 32 height 32
click at [549, 245] on button "r" at bounding box center [549, 240] width 32 height 32
click at [369, 195] on button "e" at bounding box center [372, 196] width 32 height 32
click at [328, 201] on button "d" at bounding box center [328, 196] width 32 height 32
click at [200, 196] on button "a" at bounding box center [196, 196] width 32 height 32
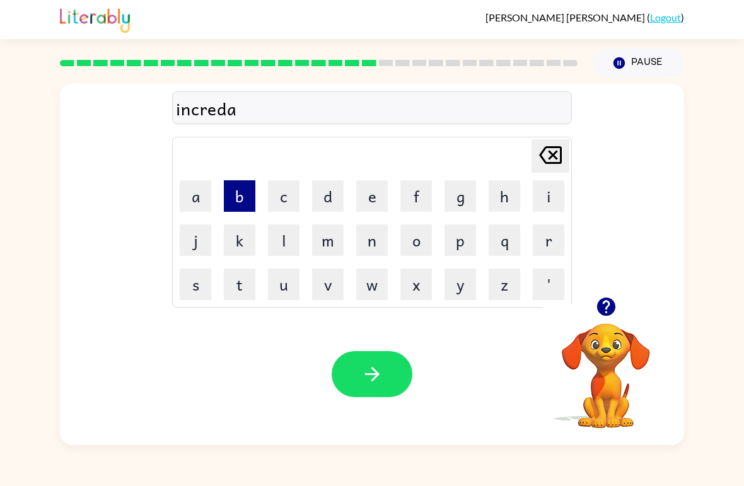
click at [238, 202] on button "b" at bounding box center [240, 196] width 32 height 32
click at [287, 241] on button "l" at bounding box center [284, 240] width 32 height 32
click at [373, 188] on button "e" at bounding box center [372, 196] width 32 height 32
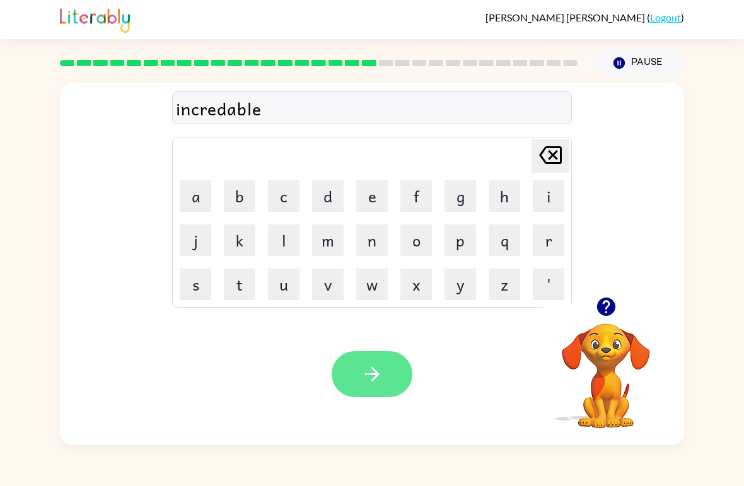
click at [379, 379] on icon "button" at bounding box center [372, 374] width 22 height 22
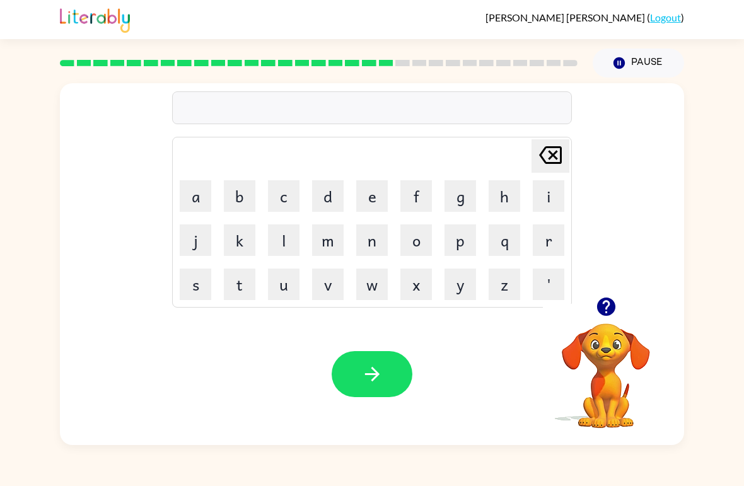
click at [592, 316] on button "button" at bounding box center [606, 307] width 32 height 32
click at [296, 229] on button "l" at bounding box center [284, 240] width 32 height 32
click at [550, 191] on button "i" at bounding box center [549, 196] width 32 height 32
click at [187, 292] on button "s" at bounding box center [196, 285] width 32 height 32
click at [378, 200] on button "e" at bounding box center [372, 196] width 32 height 32
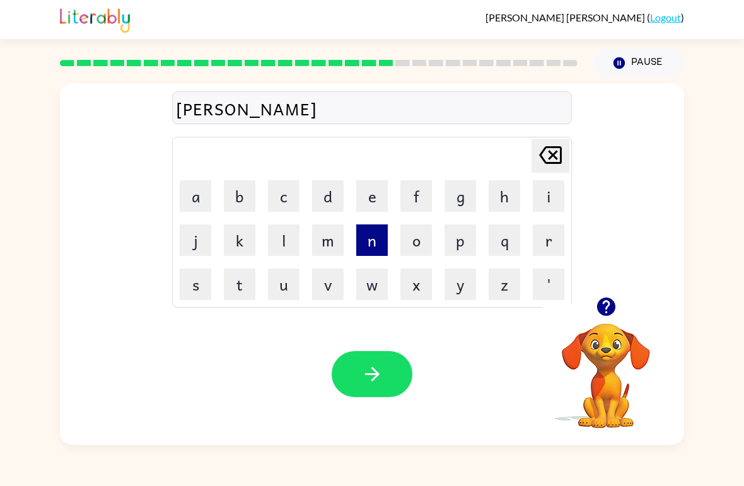
click at [367, 242] on button "n" at bounding box center [372, 240] width 32 height 32
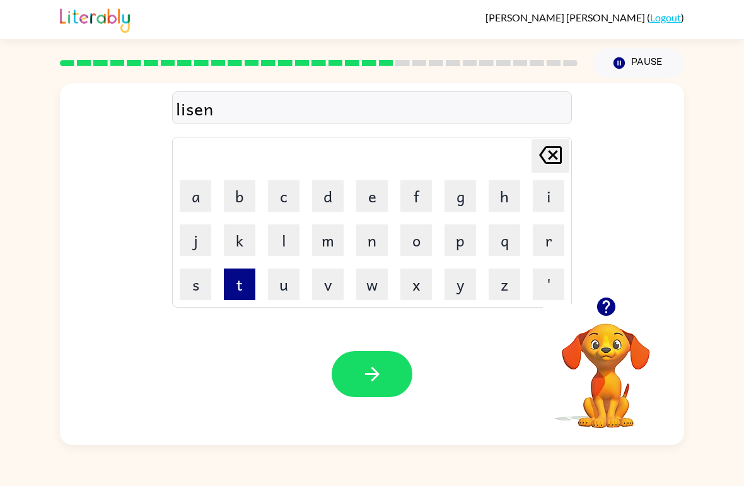
click at [245, 287] on button "t" at bounding box center [240, 285] width 32 height 32
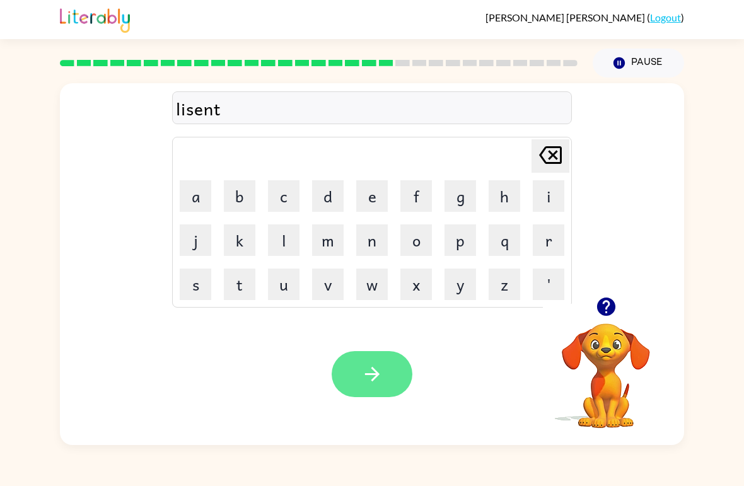
click at [366, 373] on icon "button" at bounding box center [372, 374] width 22 height 22
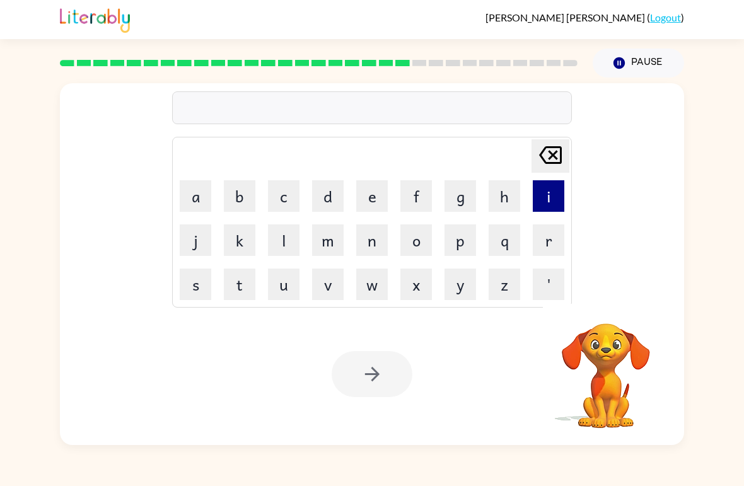
click at [558, 202] on button "i" at bounding box center [549, 196] width 32 height 32
click at [550, 156] on icon "[PERSON_NAME] last character input" at bounding box center [550, 155] width 30 height 30
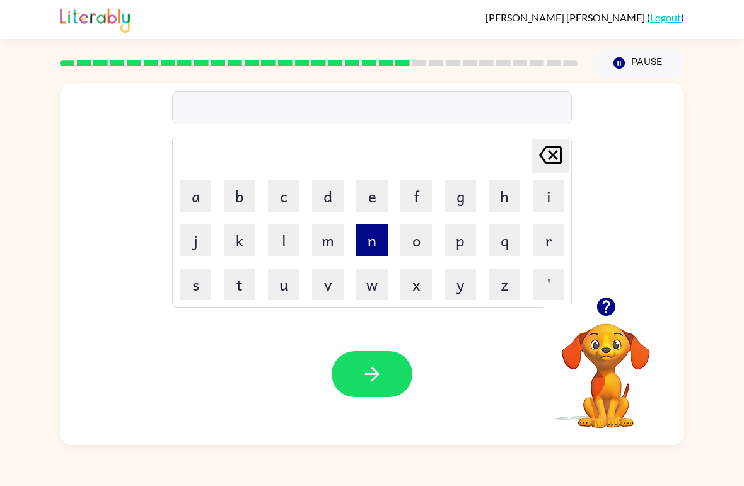
click at [378, 234] on button "n" at bounding box center [372, 240] width 32 height 32
click at [425, 238] on button "o" at bounding box center [416, 240] width 32 height 32
click at [323, 240] on button "m" at bounding box center [328, 240] width 32 height 32
click at [556, 196] on button "i" at bounding box center [549, 196] width 32 height 32
click at [376, 236] on button "n" at bounding box center [372, 240] width 32 height 32
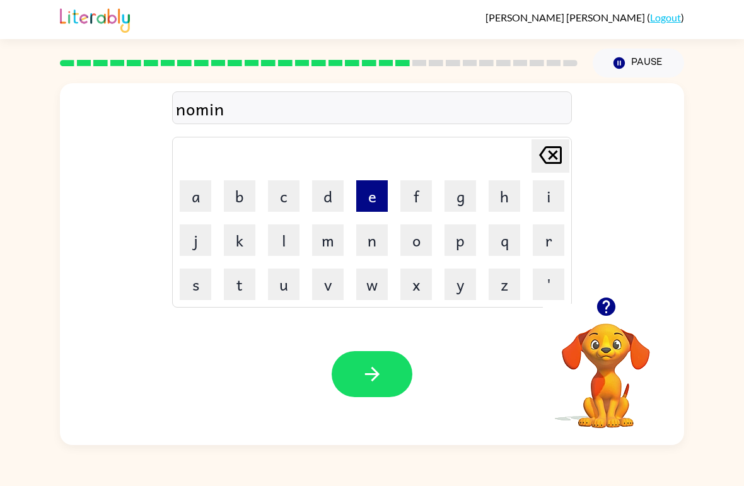
click at [366, 193] on button "e" at bounding box center [372, 196] width 32 height 32
click at [241, 285] on button "t" at bounding box center [240, 285] width 32 height 32
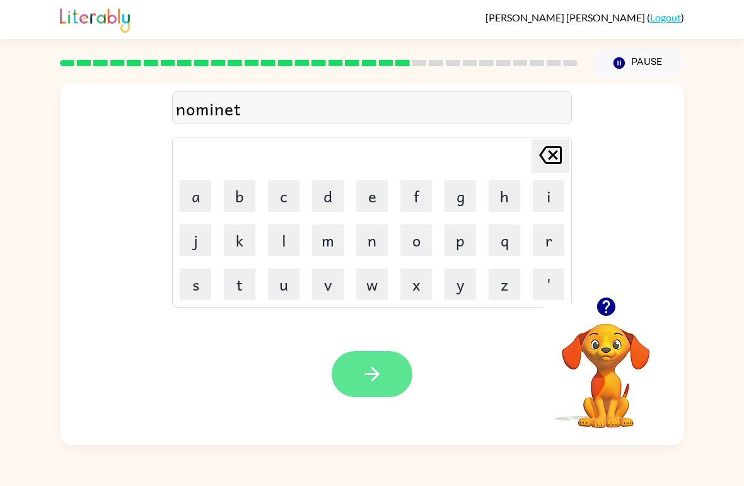
click at [376, 375] on icon "button" at bounding box center [371, 374] width 14 height 14
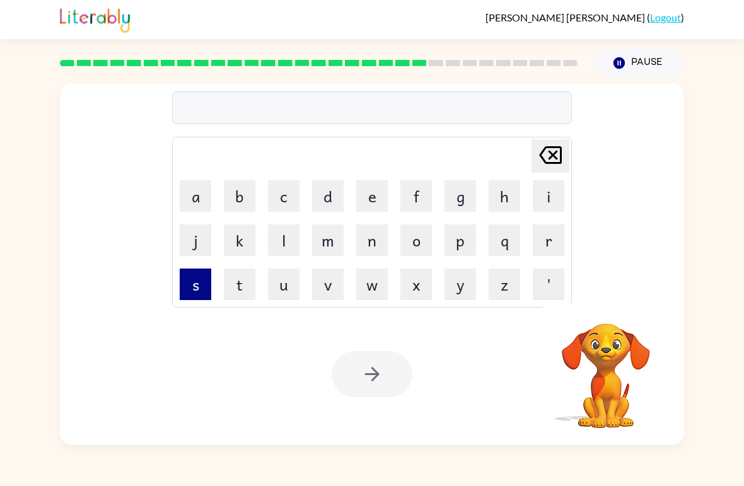
click at [201, 280] on button "s" at bounding box center [196, 285] width 32 height 32
click at [535, 197] on button "i" at bounding box center [549, 196] width 32 height 32
click at [202, 286] on button "s" at bounding box center [196, 285] width 32 height 32
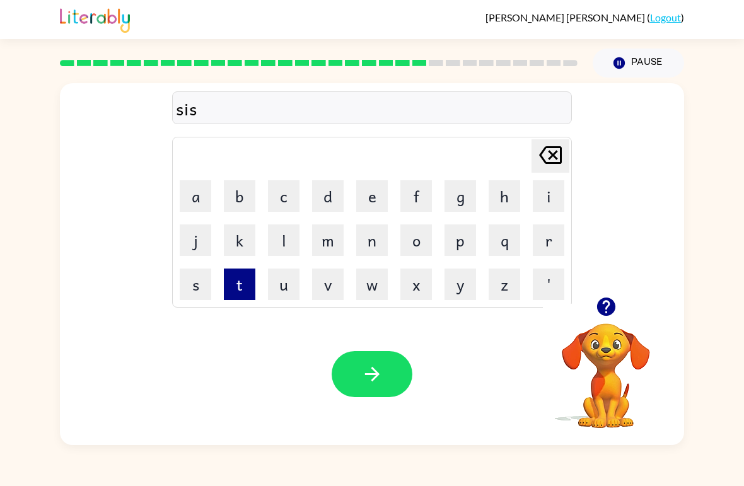
click at [252, 282] on button "t" at bounding box center [240, 285] width 32 height 32
click at [366, 195] on button "e" at bounding box center [372, 196] width 32 height 32
click at [542, 196] on button "i" at bounding box center [549, 196] width 32 height 32
click at [369, 238] on button "n" at bounding box center [372, 240] width 32 height 32
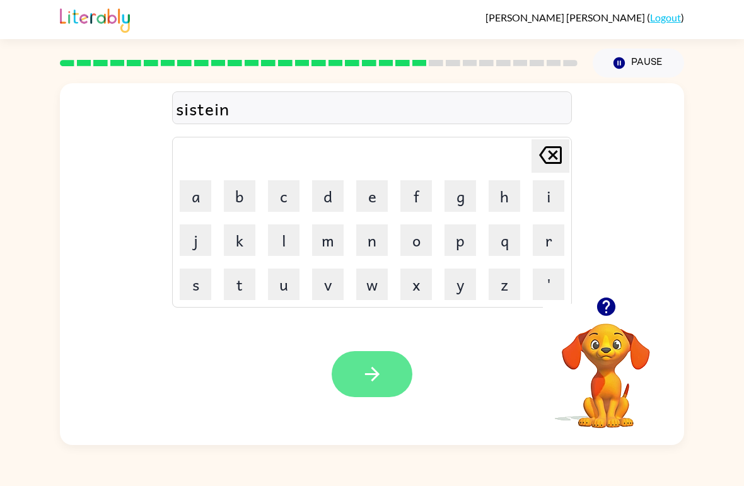
click at [366, 374] on icon "button" at bounding box center [372, 374] width 22 height 22
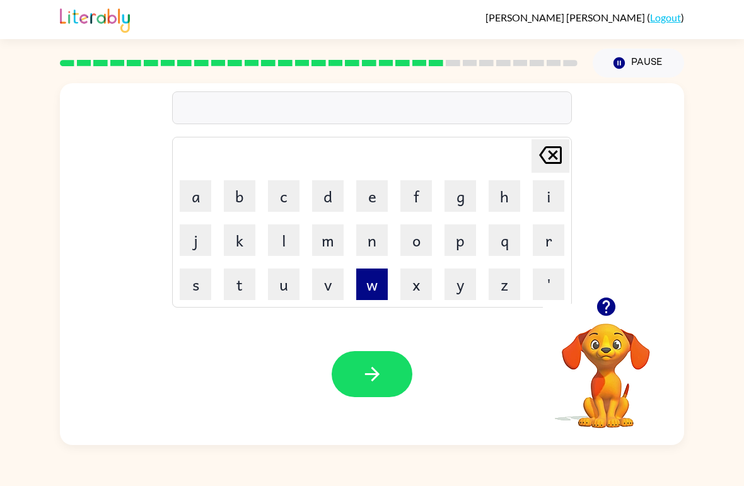
click at [376, 282] on button "w" at bounding box center [372, 285] width 32 height 32
click at [420, 240] on button "o" at bounding box center [416, 240] width 32 height 32
click at [548, 242] on button "r" at bounding box center [549, 240] width 32 height 32
click at [318, 194] on button "d" at bounding box center [328, 196] width 32 height 32
click at [545, 197] on button "i" at bounding box center [549, 196] width 32 height 32
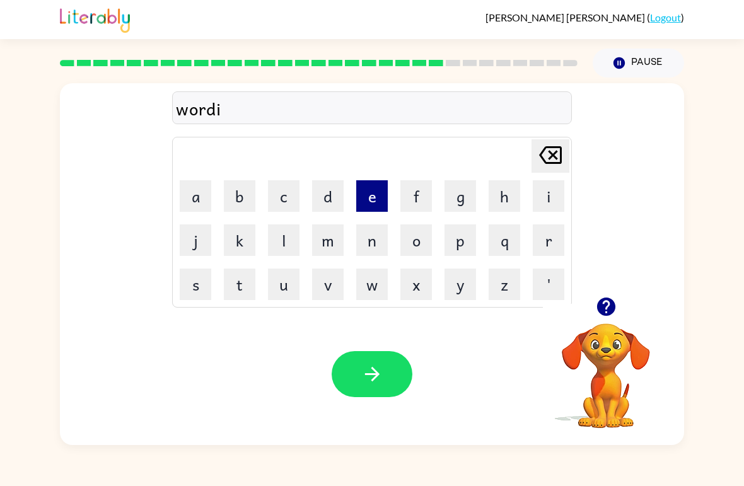
click at [375, 199] on button "e" at bounding box center [372, 196] width 32 height 32
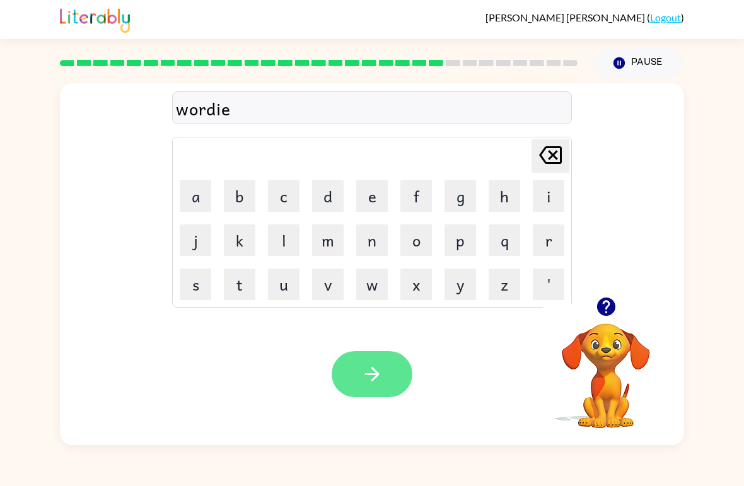
click at [368, 367] on icon "button" at bounding box center [372, 374] width 22 height 22
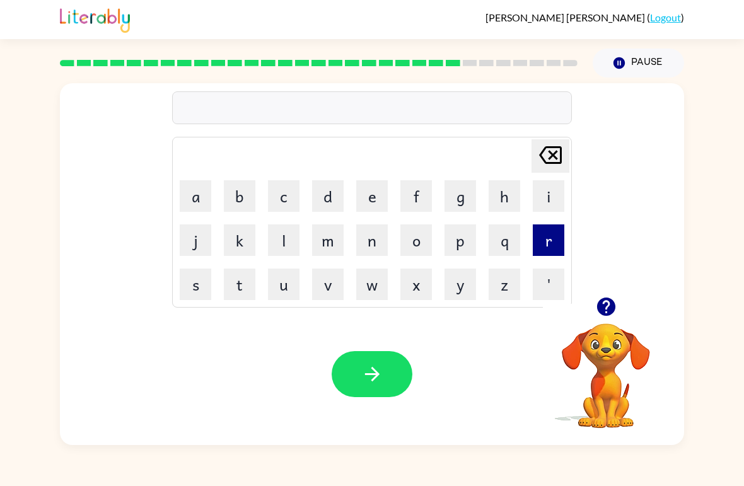
click at [542, 236] on button "r" at bounding box center [549, 240] width 32 height 32
click at [383, 201] on button "e" at bounding box center [372, 196] width 32 height 32
click at [286, 245] on button "l" at bounding box center [284, 240] width 32 height 32
click at [184, 188] on button "a" at bounding box center [196, 196] width 32 height 32
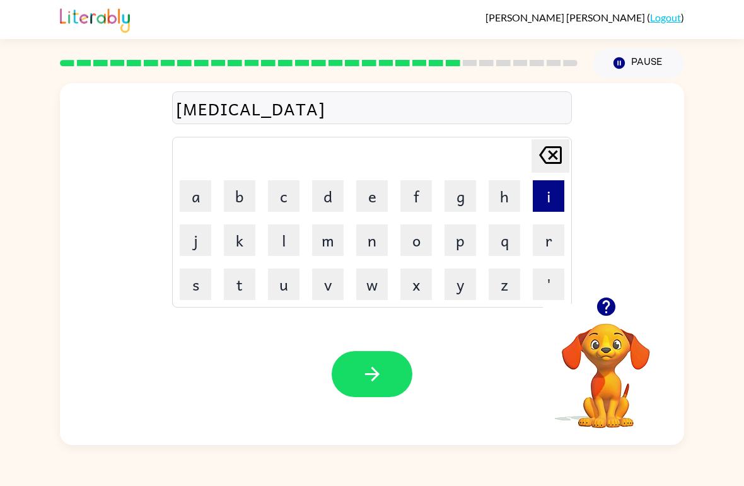
click at [538, 207] on button "i" at bounding box center [549, 196] width 32 height 32
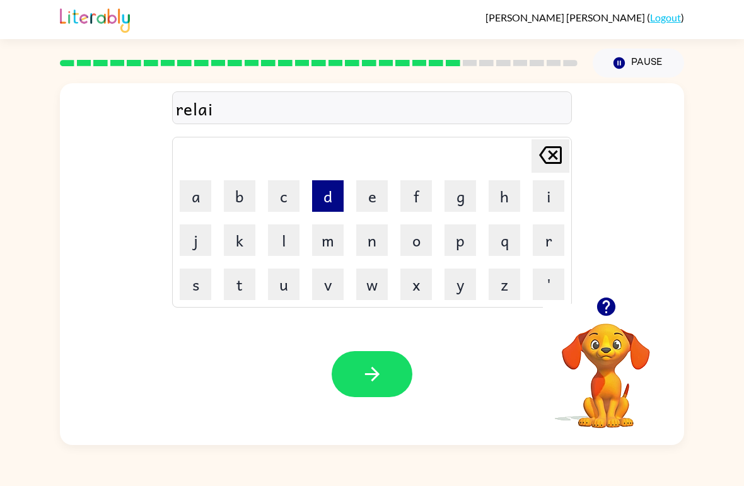
click at [330, 188] on button "d" at bounding box center [328, 196] width 32 height 32
click at [364, 203] on button "e" at bounding box center [372, 196] width 32 height 32
click at [329, 200] on button "d" at bounding box center [328, 196] width 32 height 32
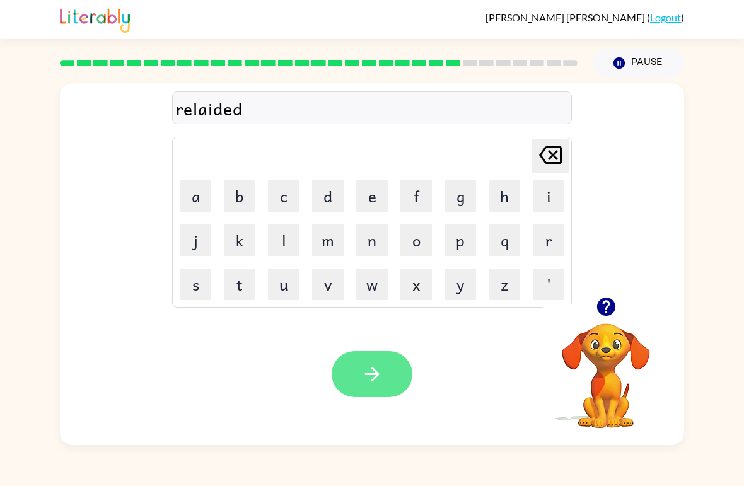
click at [378, 370] on icon "button" at bounding box center [372, 374] width 22 height 22
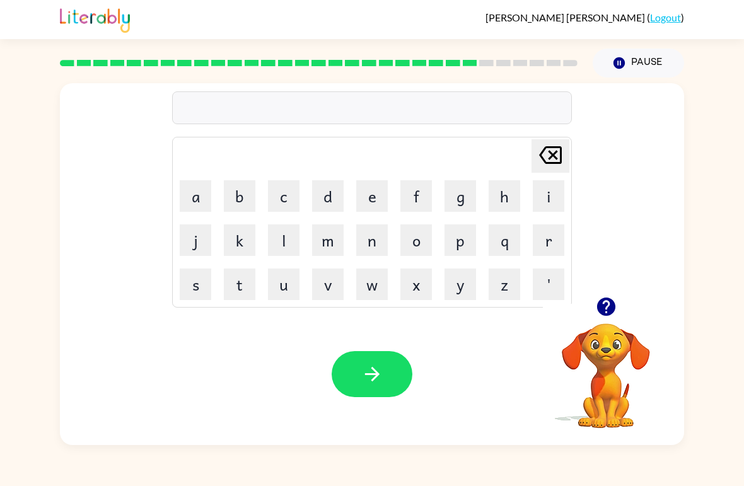
click at [598, 320] on button "button" at bounding box center [606, 307] width 32 height 32
click at [233, 243] on button "k" at bounding box center [240, 240] width 32 height 32
click at [546, 195] on button "i" at bounding box center [549, 196] width 32 height 32
click at [242, 287] on button "t" at bounding box center [240, 285] width 32 height 32
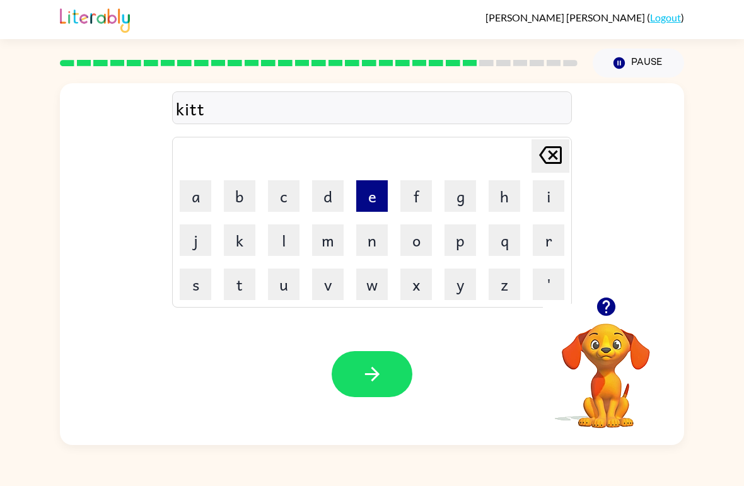
click at [373, 198] on button "e" at bounding box center [372, 196] width 32 height 32
click at [369, 236] on button "n" at bounding box center [372, 240] width 32 height 32
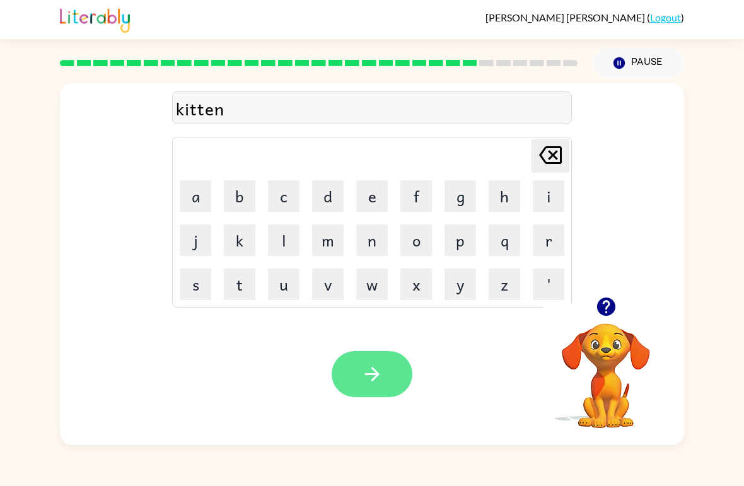
click at [378, 360] on button "button" at bounding box center [372, 374] width 81 height 46
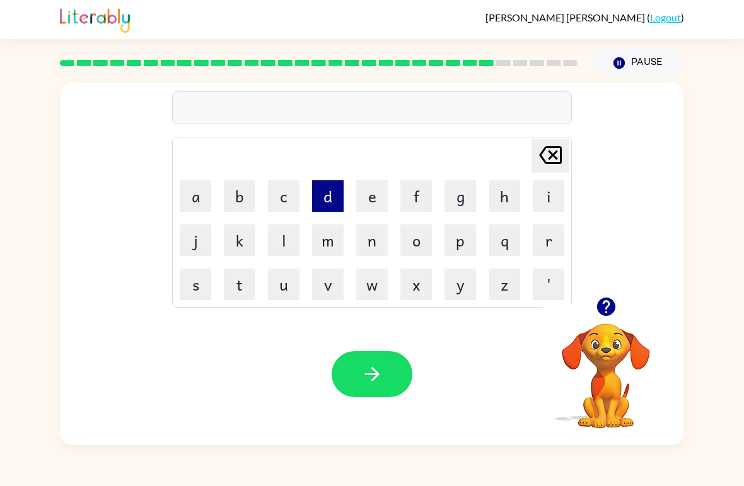
click at [323, 200] on button "d" at bounding box center [328, 196] width 32 height 32
click at [371, 192] on button "e" at bounding box center [372, 196] width 32 height 32
click at [596, 309] on icon "button" at bounding box center [606, 307] width 22 height 22
click at [503, 241] on button "q" at bounding box center [505, 240] width 32 height 32
click at [550, 158] on icon at bounding box center [550, 155] width 23 height 18
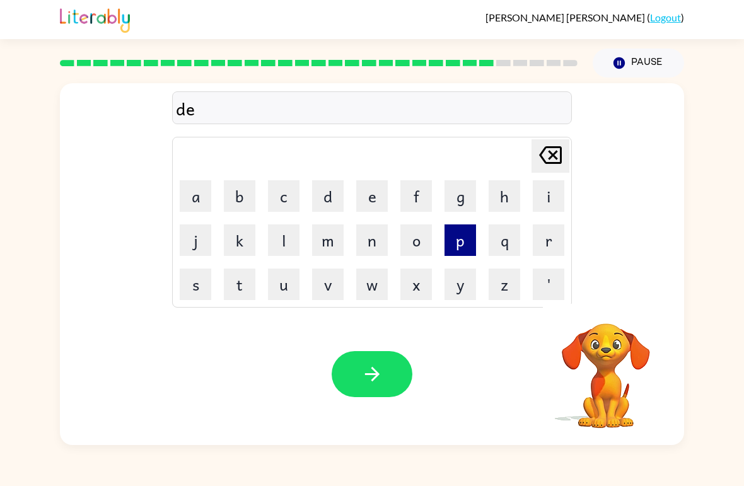
click at [458, 242] on button "p" at bounding box center [460, 240] width 32 height 32
click at [202, 201] on button "a" at bounding box center [196, 196] width 32 height 32
click at [548, 241] on button "r" at bounding box center [549, 240] width 32 height 32
click at [236, 286] on button "t" at bounding box center [240, 285] width 32 height 32
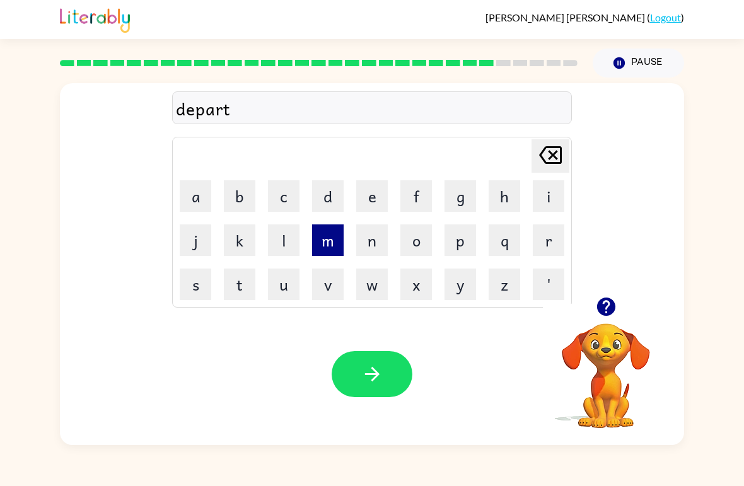
click at [330, 246] on button "m" at bounding box center [328, 240] width 32 height 32
click at [361, 196] on button "e" at bounding box center [372, 196] width 32 height 32
click at [381, 242] on button "n" at bounding box center [372, 240] width 32 height 32
click at [591, 313] on button "button" at bounding box center [606, 307] width 32 height 32
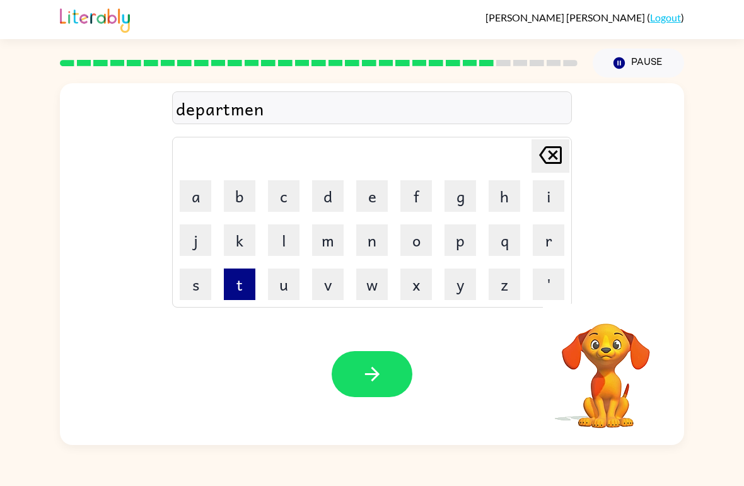
click at [239, 285] on button "t" at bounding box center [240, 285] width 32 height 32
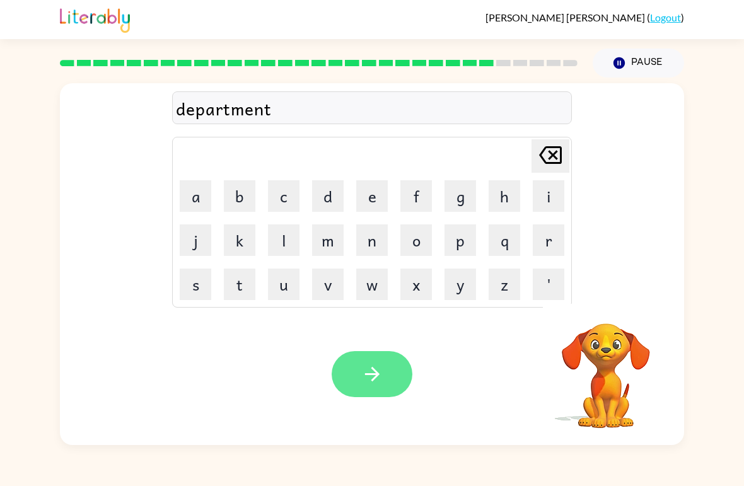
click at [378, 373] on icon "button" at bounding box center [372, 374] width 22 height 22
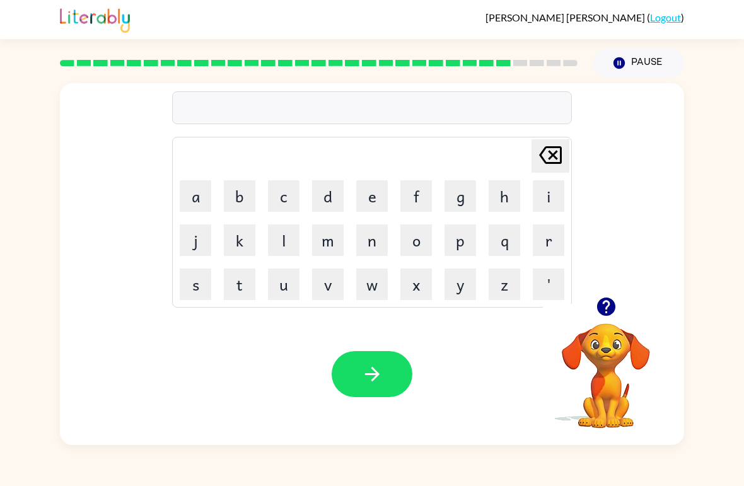
click at [608, 322] on button "button" at bounding box center [606, 307] width 32 height 32
click at [193, 282] on button "s" at bounding box center [196, 285] width 32 height 32
click at [284, 248] on button "l" at bounding box center [284, 240] width 32 height 32
click at [547, 188] on button "i" at bounding box center [549, 196] width 32 height 32
click at [458, 200] on button "g" at bounding box center [460, 196] width 32 height 32
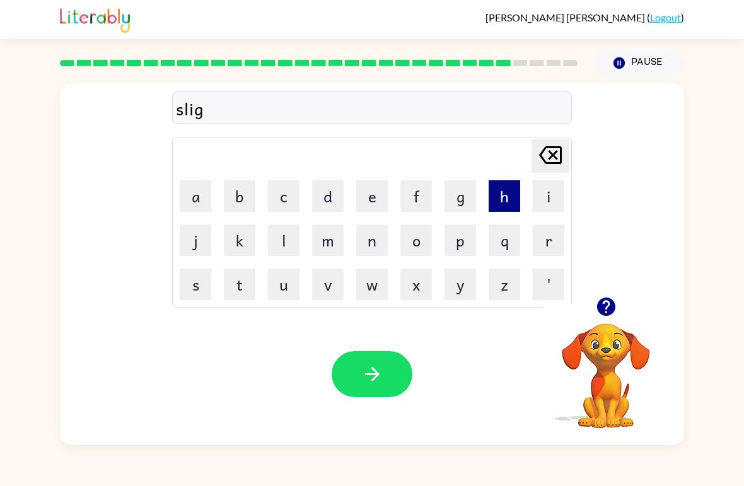
click at [502, 196] on button "h" at bounding box center [505, 196] width 32 height 32
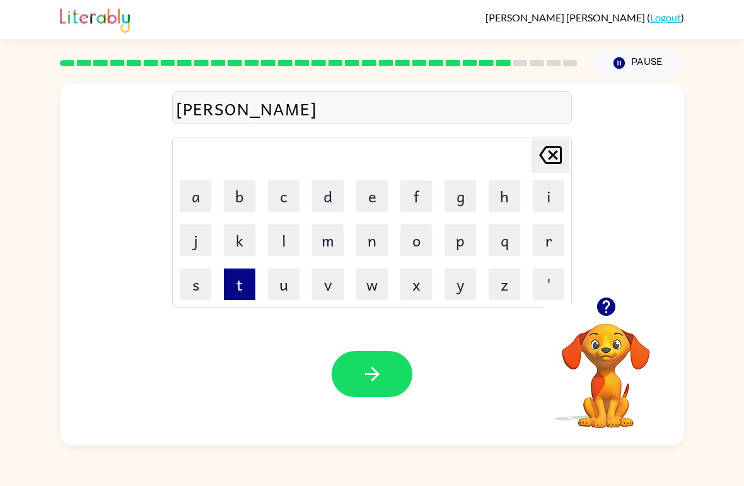
click at [237, 282] on button "t" at bounding box center [240, 285] width 32 height 32
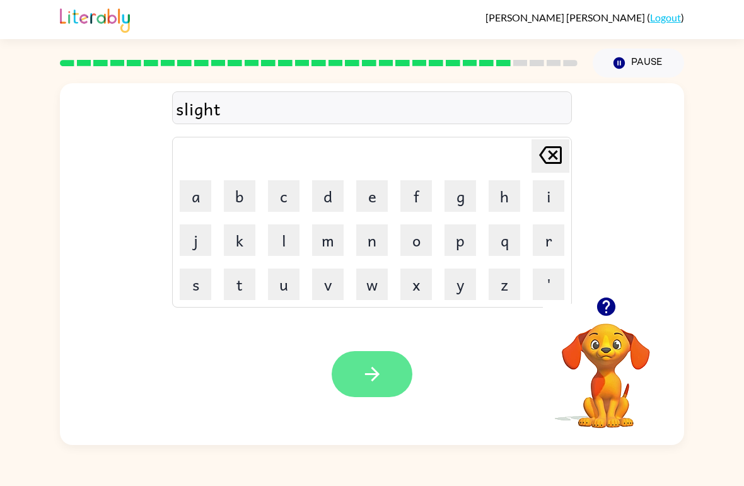
click at [381, 379] on icon "button" at bounding box center [372, 374] width 22 height 22
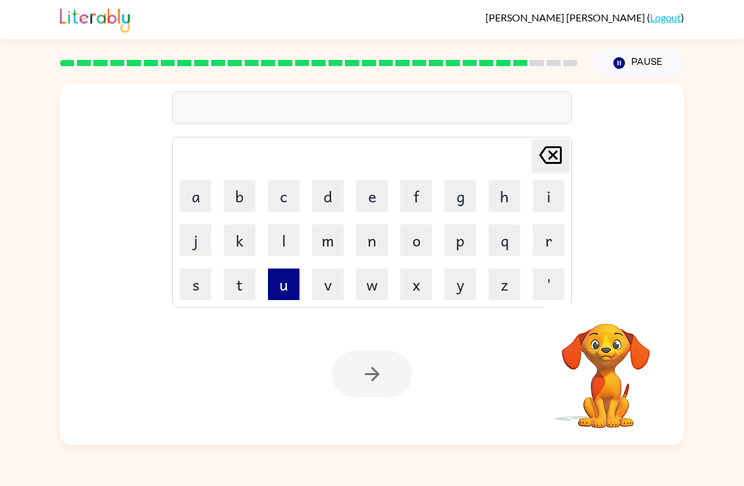
click at [272, 289] on button "u" at bounding box center [284, 285] width 32 height 32
click at [381, 241] on button "n" at bounding box center [372, 240] width 32 height 32
click at [555, 193] on button "i" at bounding box center [549, 196] width 32 height 32
click at [336, 282] on button "v" at bounding box center [328, 285] width 32 height 32
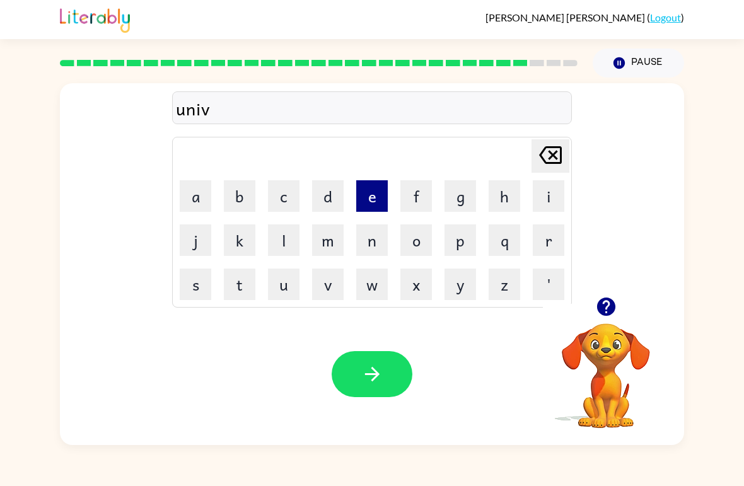
click at [379, 196] on button "e" at bounding box center [372, 196] width 32 height 32
click at [553, 234] on button "r" at bounding box center [549, 240] width 32 height 32
click at [197, 280] on button "s" at bounding box center [196, 285] width 32 height 32
click at [289, 239] on button "l" at bounding box center [284, 240] width 32 height 32
click at [540, 160] on icon "[PERSON_NAME] last character input" at bounding box center [550, 155] width 30 height 30
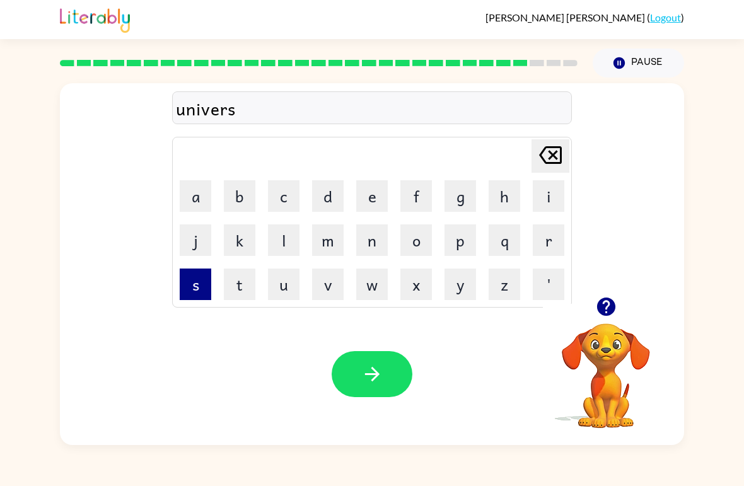
click at [209, 270] on button "s" at bounding box center [196, 285] width 32 height 32
click at [546, 161] on icon "[PERSON_NAME] last character input" at bounding box center [550, 155] width 30 height 30
click at [197, 192] on button "a" at bounding box center [196, 196] width 32 height 32
click at [286, 234] on button "l" at bounding box center [284, 240] width 32 height 32
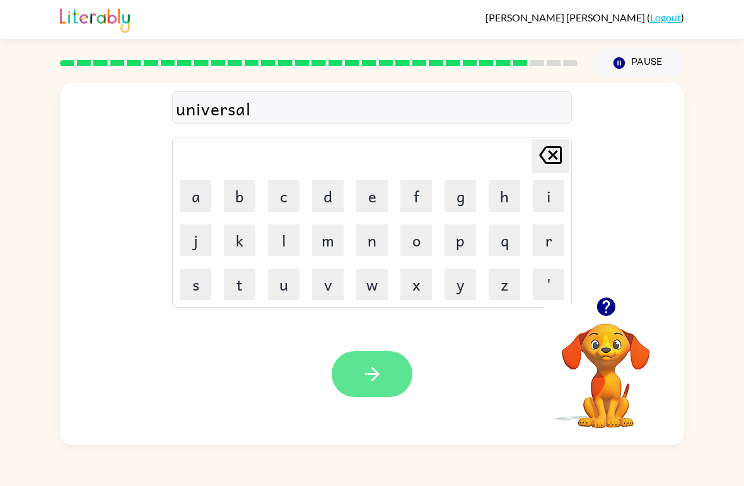
click at [364, 374] on icon "button" at bounding box center [372, 374] width 22 height 22
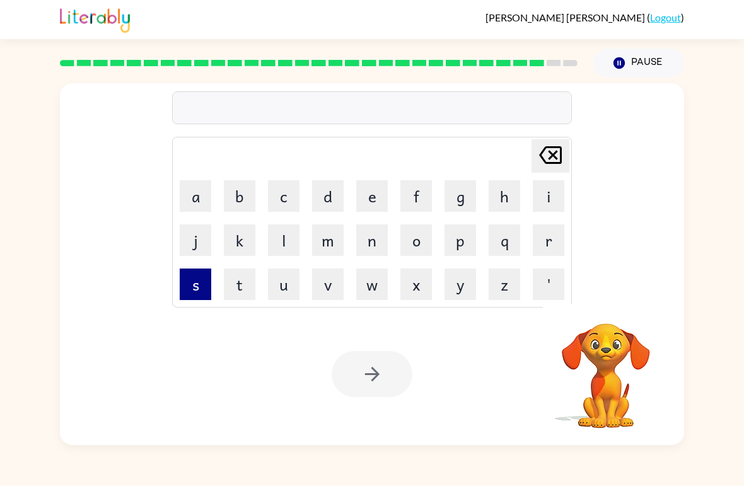
click at [196, 294] on button "s" at bounding box center [196, 285] width 32 height 32
click at [558, 193] on button "i" at bounding box center [549, 196] width 32 height 32
click at [281, 240] on button "l" at bounding box center [284, 240] width 32 height 32
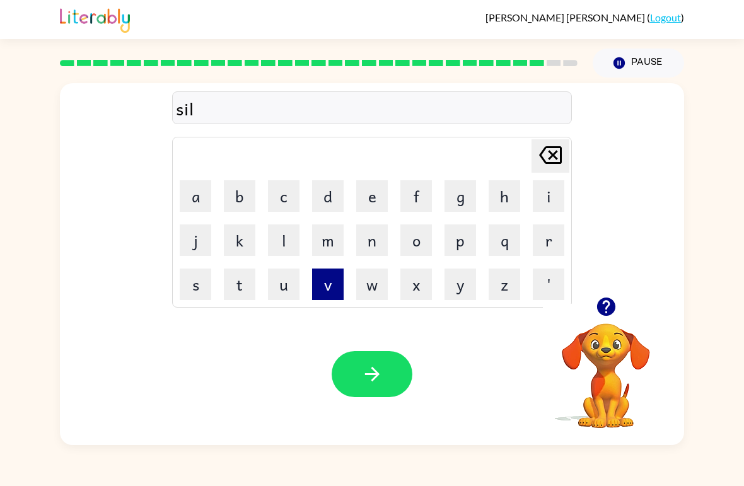
click at [323, 280] on button "v" at bounding box center [328, 285] width 32 height 32
click at [369, 199] on button "e" at bounding box center [372, 196] width 32 height 32
click at [545, 230] on button "r" at bounding box center [549, 240] width 32 height 32
click at [375, 287] on button "w" at bounding box center [372, 285] width 32 height 32
click at [375, 200] on button "e" at bounding box center [372, 196] width 32 height 32
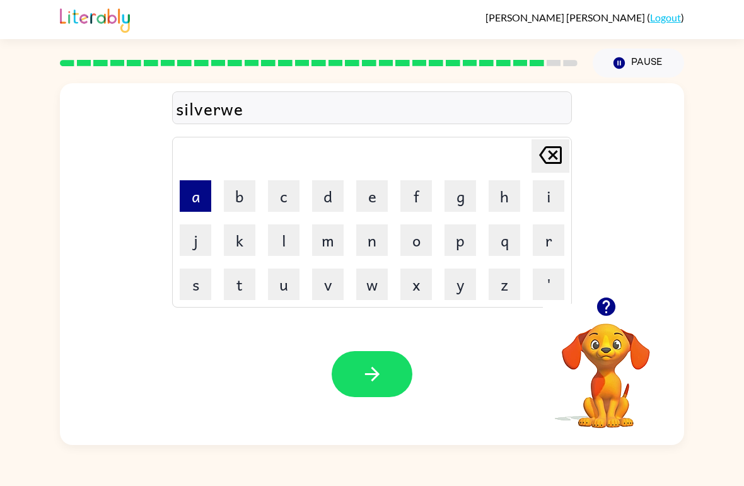
click at [196, 197] on button "a" at bounding box center [196, 196] width 32 height 32
click at [550, 240] on button "r" at bounding box center [549, 240] width 32 height 32
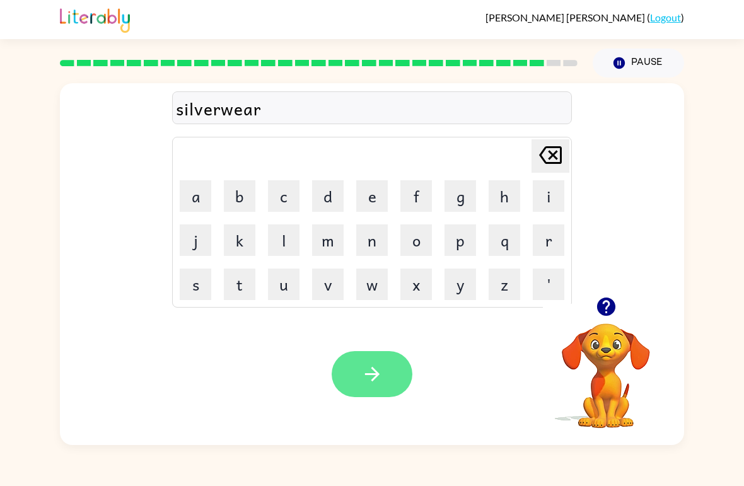
click at [365, 362] on button "button" at bounding box center [372, 374] width 81 height 46
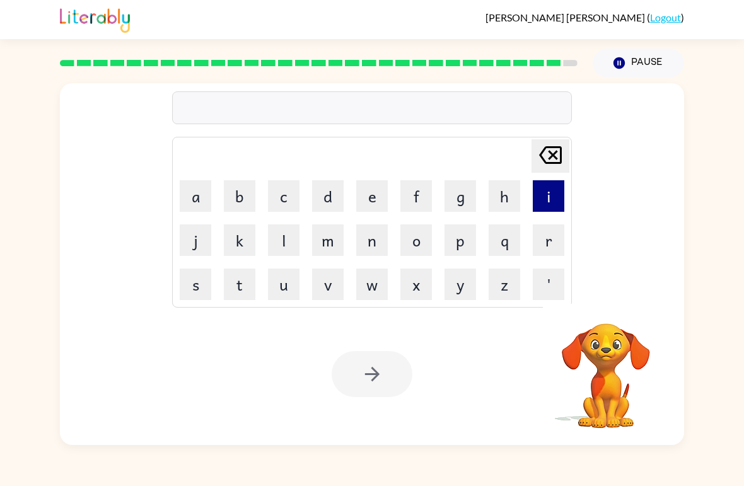
click at [545, 192] on button "i" at bounding box center [549, 196] width 32 height 32
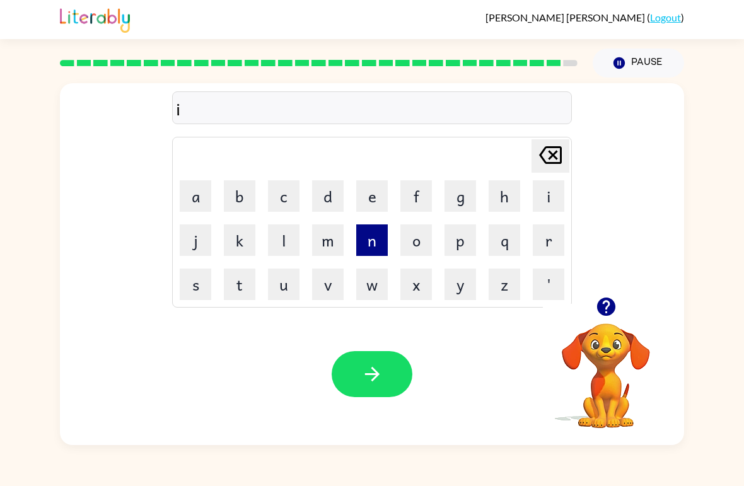
click at [373, 234] on button "n" at bounding box center [372, 240] width 32 height 32
click at [287, 192] on button "c" at bounding box center [284, 196] width 32 height 32
click at [614, 320] on button "button" at bounding box center [606, 307] width 32 height 32
click at [421, 242] on button "o" at bounding box center [416, 240] width 32 height 32
click at [293, 281] on button "u" at bounding box center [284, 285] width 32 height 32
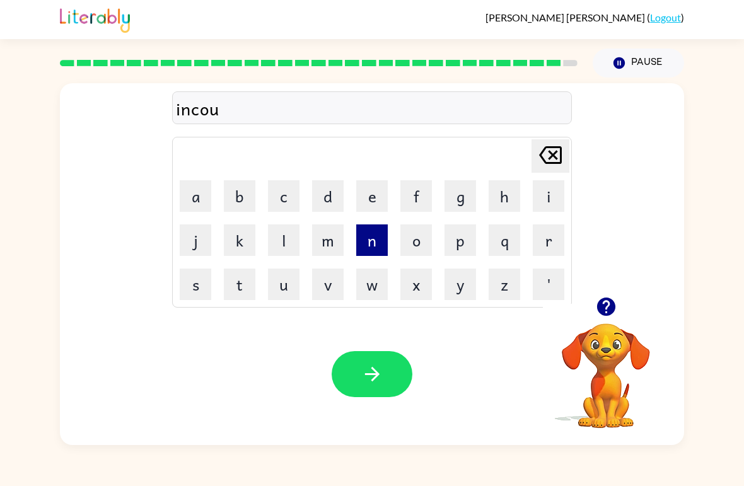
click at [384, 238] on button "n" at bounding box center [372, 240] width 32 height 32
click at [241, 283] on button "t" at bounding box center [240, 285] width 32 height 32
click at [367, 197] on button "e" at bounding box center [372, 196] width 32 height 32
click at [544, 241] on button "r" at bounding box center [549, 240] width 32 height 32
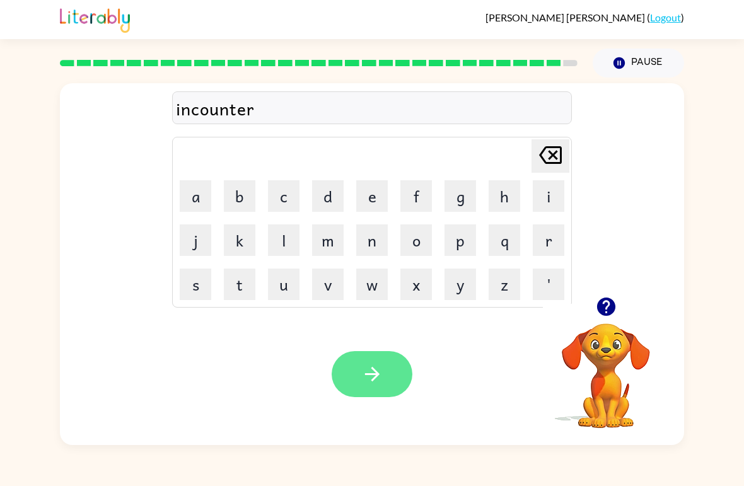
click at [342, 365] on button "button" at bounding box center [372, 374] width 81 height 46
